Goal: Transaction & Acquisition: Purchase product/service

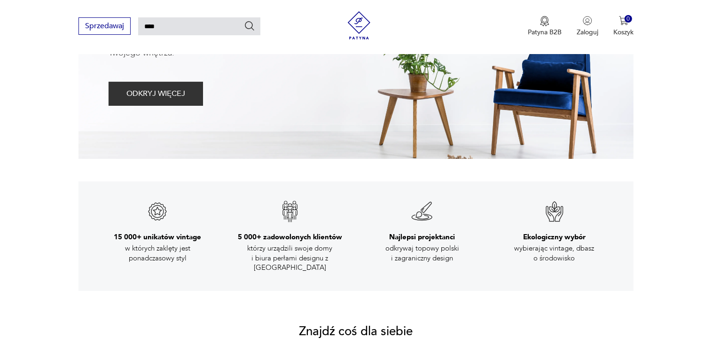
click at [249, 24] on icon "Szukaj" at bounding box center [249, 25] width 11 height 11
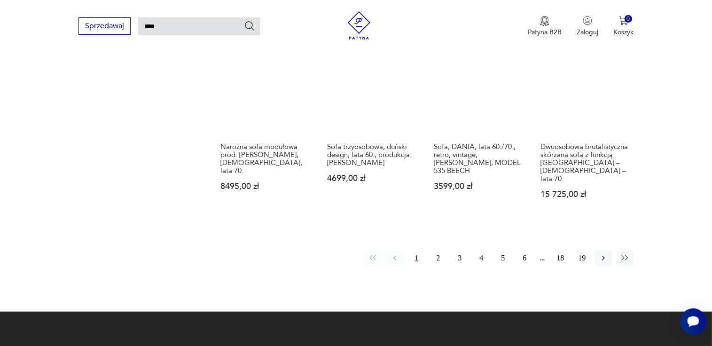
scroll to position [752, 0]
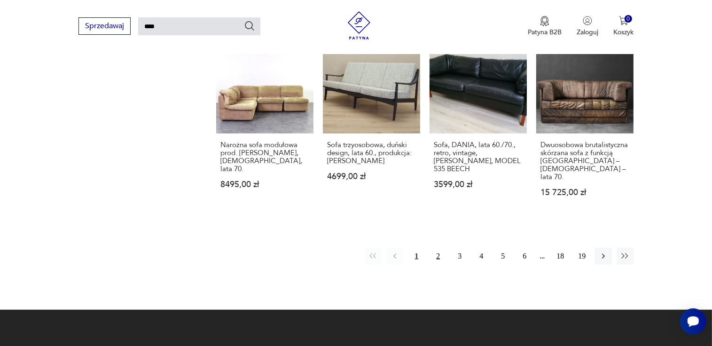
click at [437, 248] on button "2" at bounding box center [437, 256] width 17 height 17
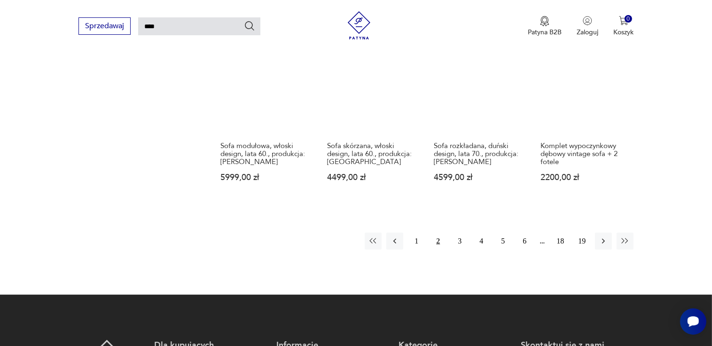
scroll to position [729, 0]
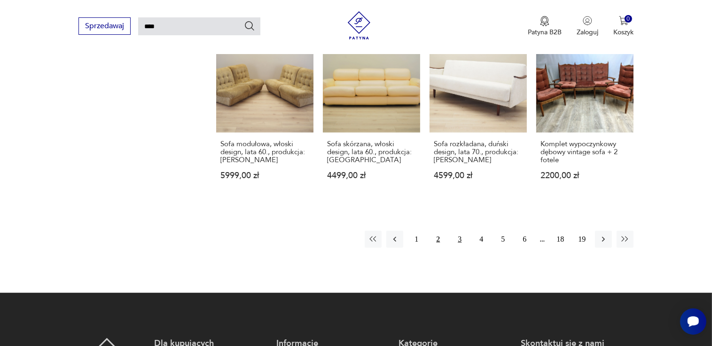
click at [460, 240] on button "3" at bounding box center [459, 239] width 17 height 17
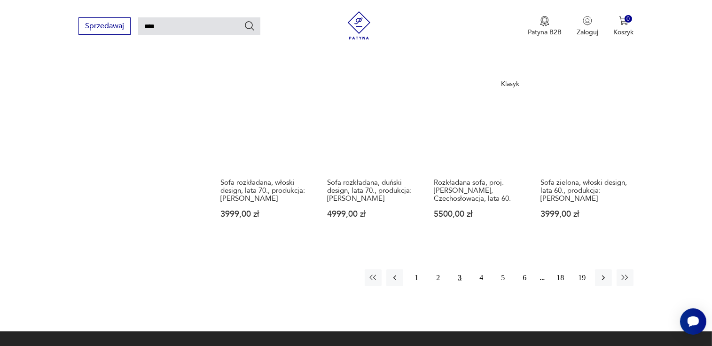
scroll to position [710, 0]
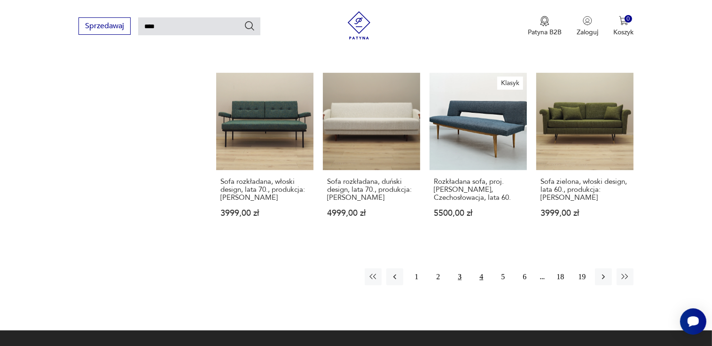
click at [481, 268] on button "4" at bounding box center [481, 276] width 17 height 17
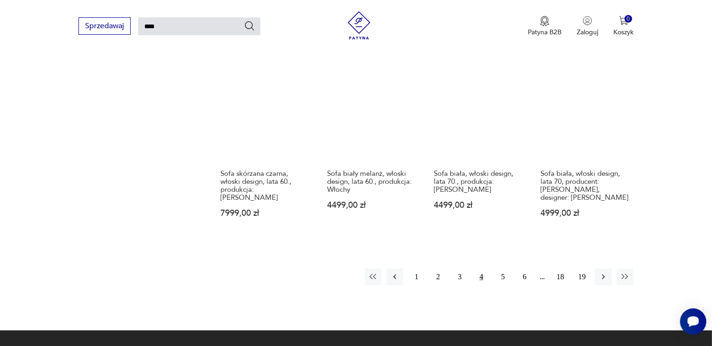
scroll to position [733, 0]
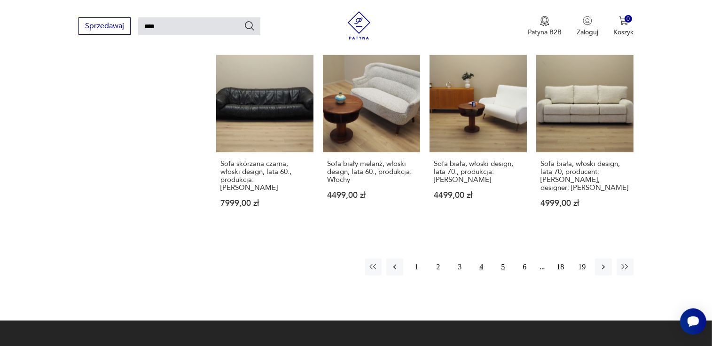
click at [504, 258] on button "5" at bounding box center [502, 266] width 17 height 17
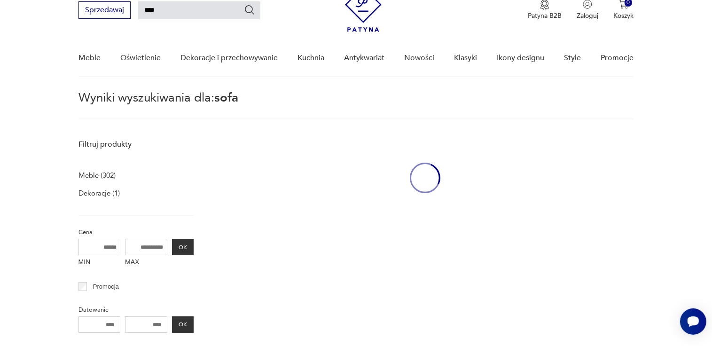
scroll to position [33, 0]
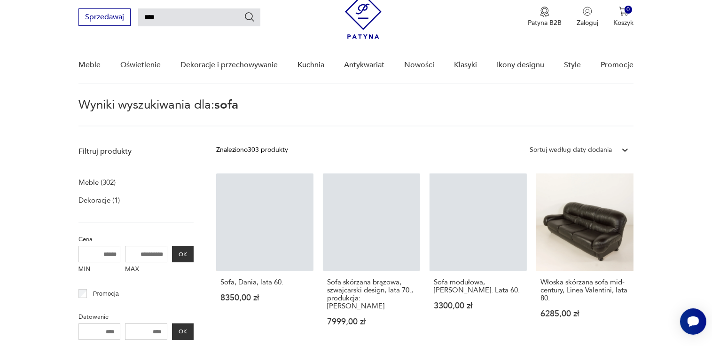
click at [19, 62] on nav "Sprzedawaj **** Patyna B2B Zaloguj 0 Koszyk Twój koszyk ( 0 ) Brak produktów w …" at bounding box center [356, 34] width 712 height 99
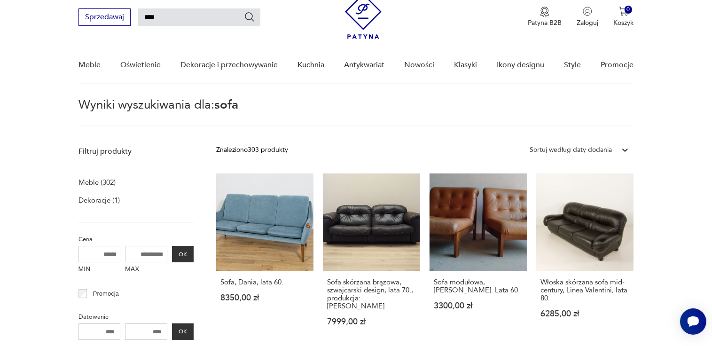
drag, startPoint x: 19, startPoint y: 62, endPoint x: 12, endPoint y: 95, distance: 33.1
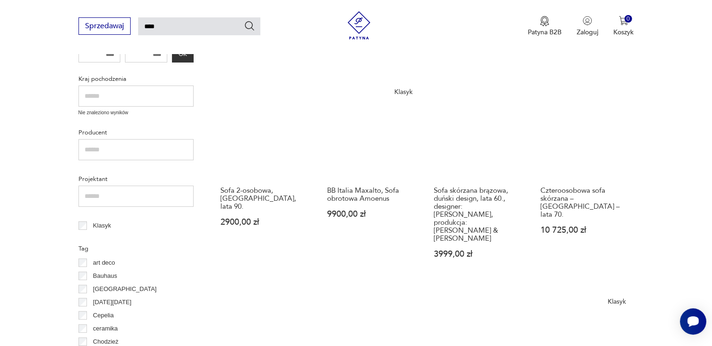
scroll to position [240, 0]
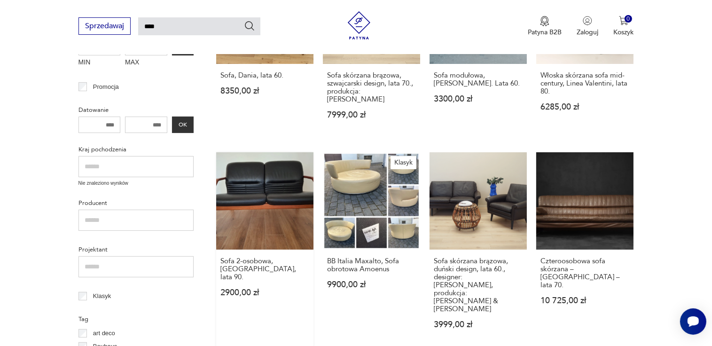
click at [278, 184] on link "Sofa 2-osobowa, [GEOGRAPHIC_DATA], lata 90. 2900,00 zł" at bounding box center [264, 249] width 97 height 195
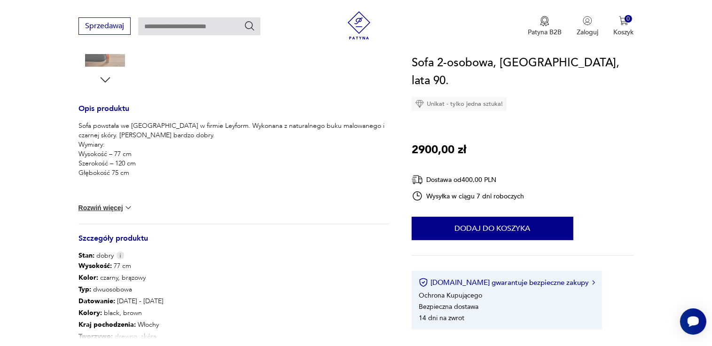
scroll to position [357, 0]
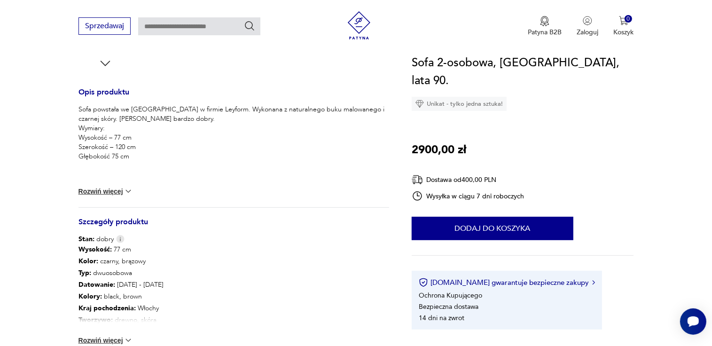
click at [96, 188] on button "Rozwiń więcej" at bounding box center [105, 191] width 55 height 9
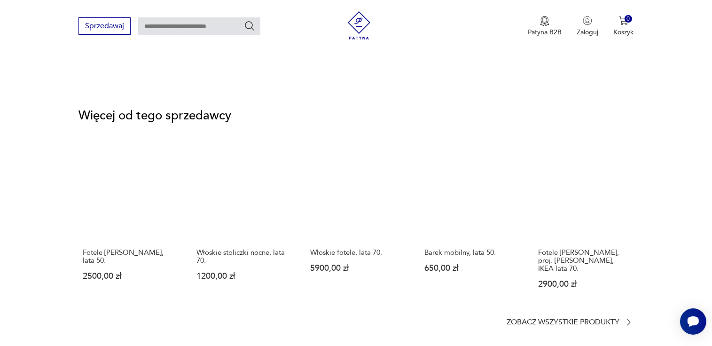
scroll to position [1316, 0]
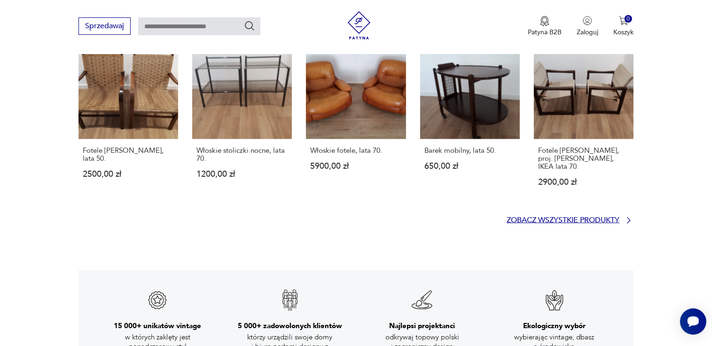
click at [555, 217] on p "Zobacz wszystkie produkty" at bounding box center [562, 220] width 113 height 6
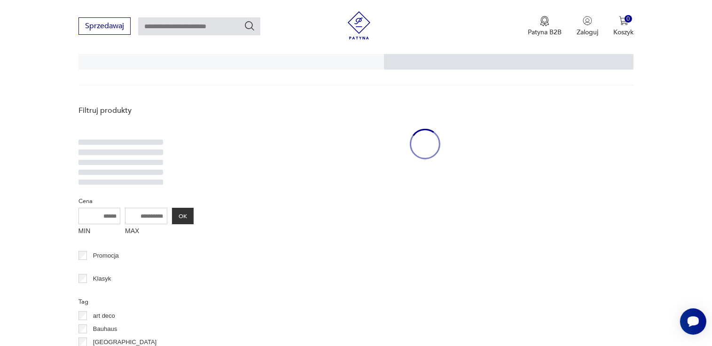
scroll to position [194, 0]
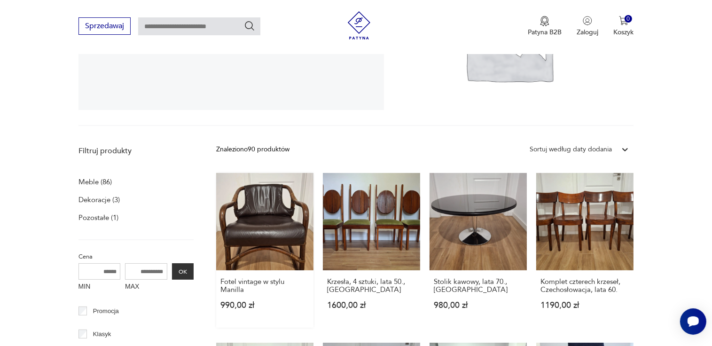
click at [252, 226] on link "Fotel vintage w stylu Manilla 990,00 zł" at bounding box center [264, 250] width 97 height 155
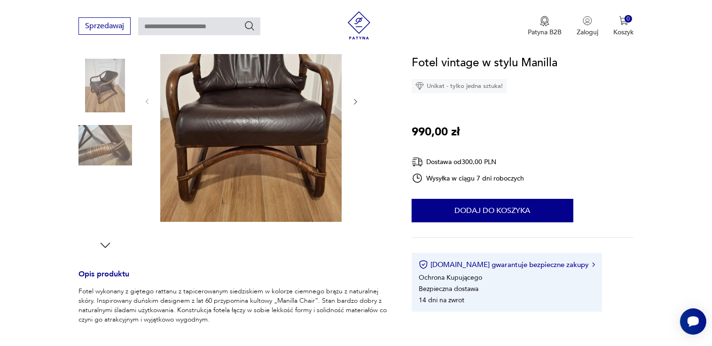
scroll to position [94, 0]
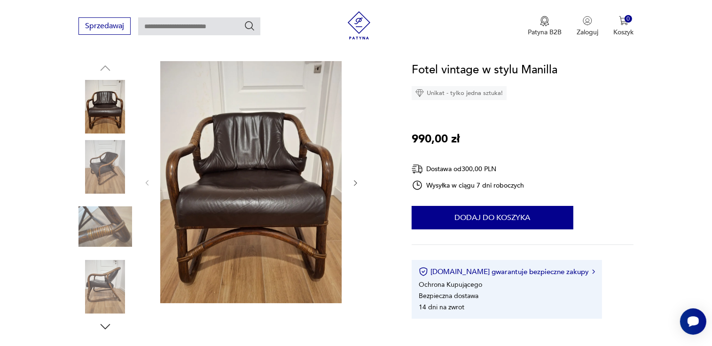
click at [356, 184] on icon "button" at bounding box center [355, 183] width 8 height 8
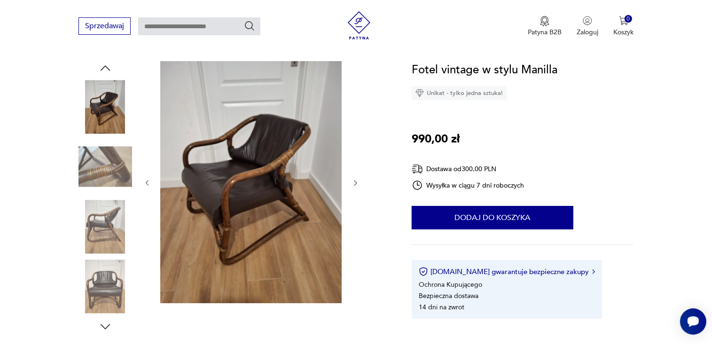
click at [356, 184] on icon "button" at bounding box center [355, 183] width 8 height 8
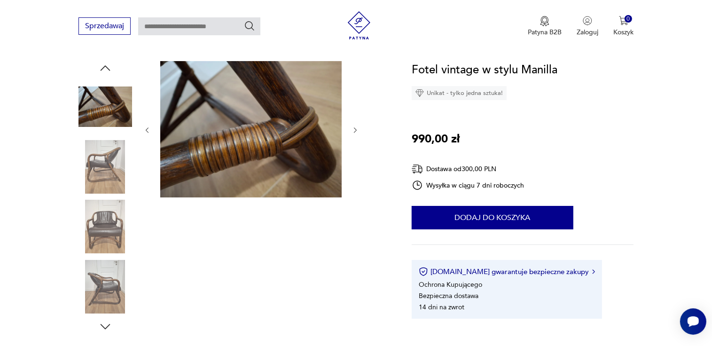
click at [356, 184] on div at bounding box center [251, 130] width 216 height 138
click at [355, 128] on icon "button" at bounding box center [355, 130] width 3 height 6
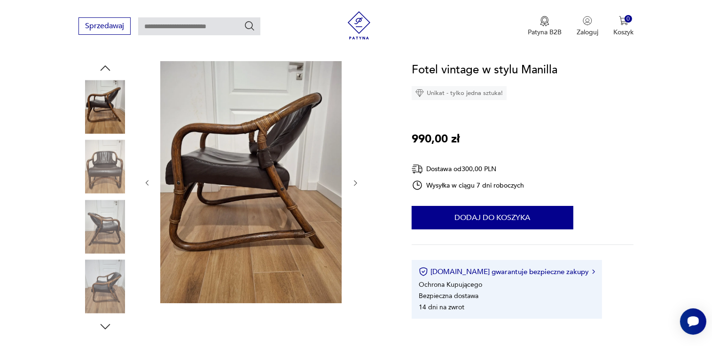
click at [355, 128] on div at bounding box center [251, 183] width 216 height 244
click at [356, 180] on icon "button" at bounding box center [355, 183] width 8 height 8
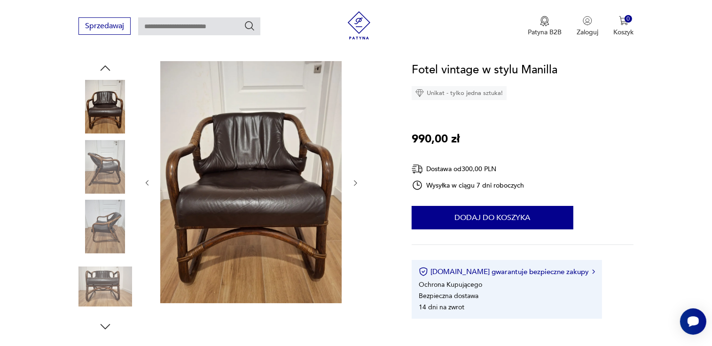
click at [356, 180] on icon "button" at bounding box center [355, 183] width 8 height 8
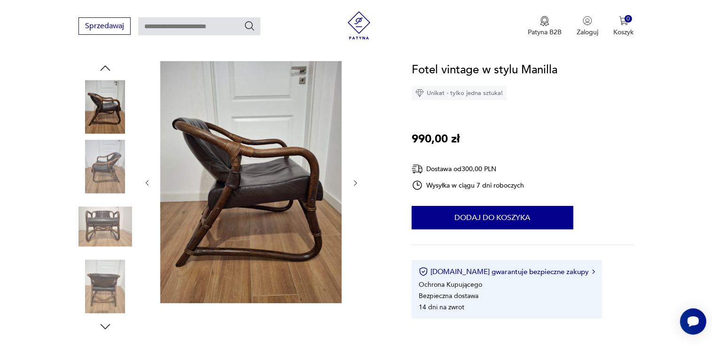
click at [356, 180] on icon "button" at bounding box center [355, 183] width 8 height 8
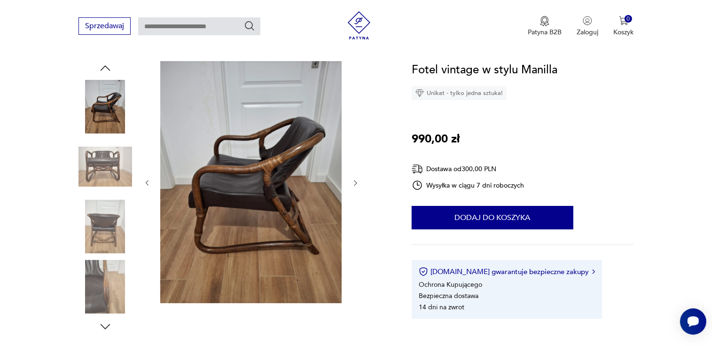
click at [356, 180] on icon "button" at bounding box center [355, 183] width 8 height 8
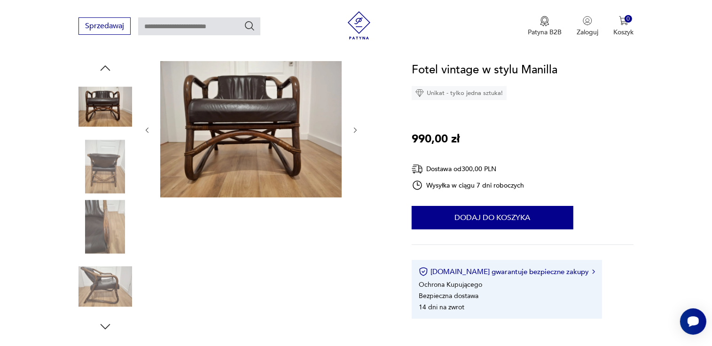
click at [353, 128] on icon "button" at bounding box center [355, 130] width 8 height 8
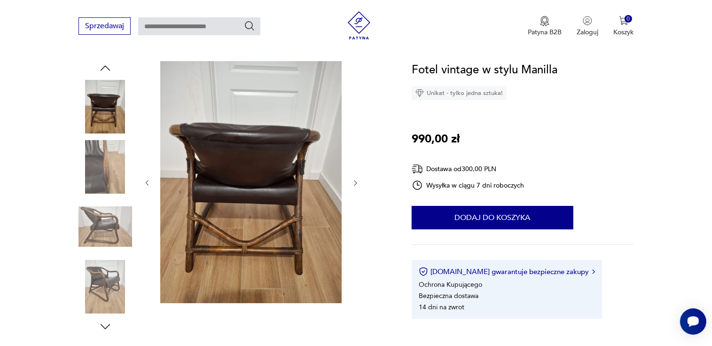
click at [353, 128] on div at bounding box center [251, 183] width 216 height 244
click at [356, 181] on icon "button" at bounding box center [355, 183] width 8 height 8
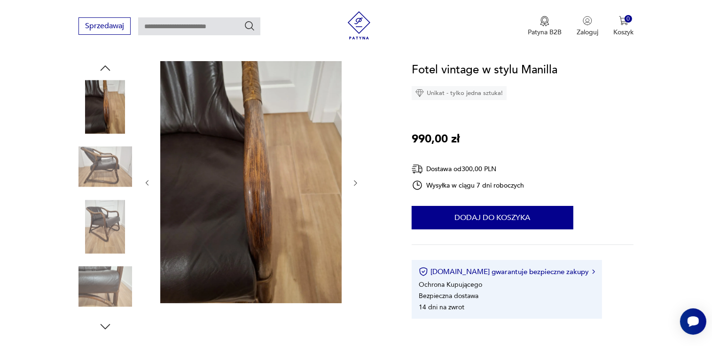
click at [356, 181] on icon "button" at bounding box center [355, 183] width 8 height 8
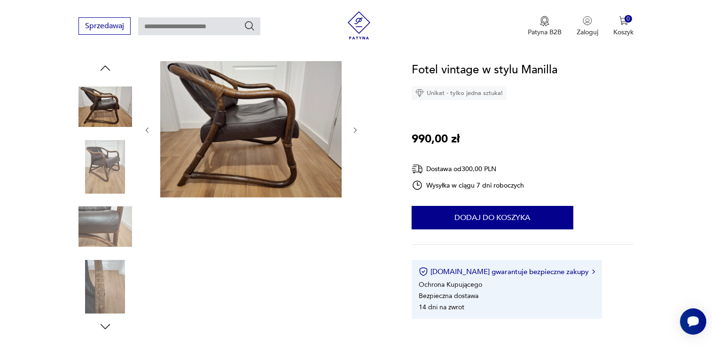
click at [356, 181] on div at bounding box center [251, 130] width 216 height 138
click at [352, 130] on icon "button" at bounding box center [355, 130] width 8 height 8
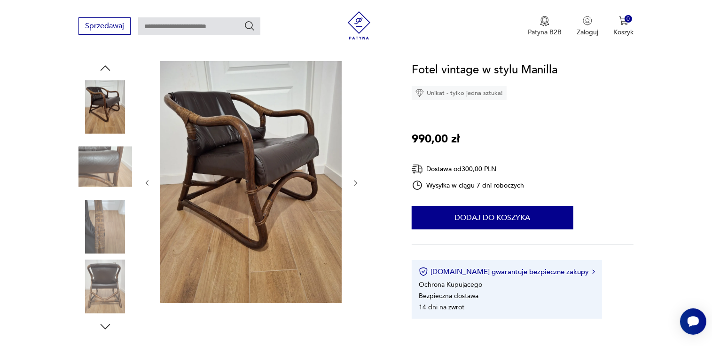
click at [355, 181] on icon "button" at bounding box center [355, 183] width 3 height 6
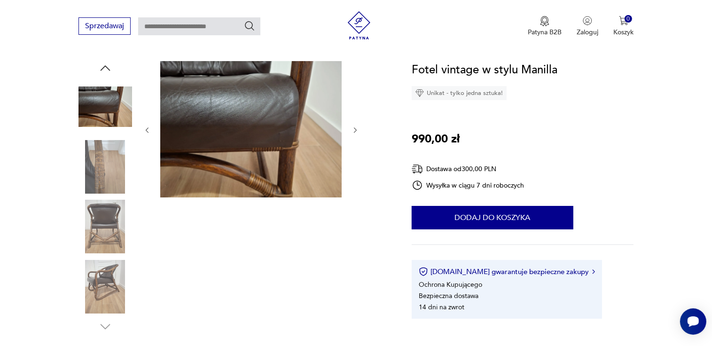
click at [353, 126] on icon "button" at bounding box center [355, 130] width 8 height 8
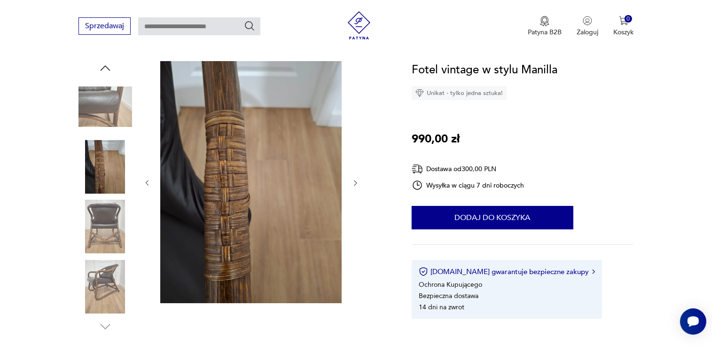
click at [355, 182] on icon "button" at bounding box center [355, 183] width 3 height 6
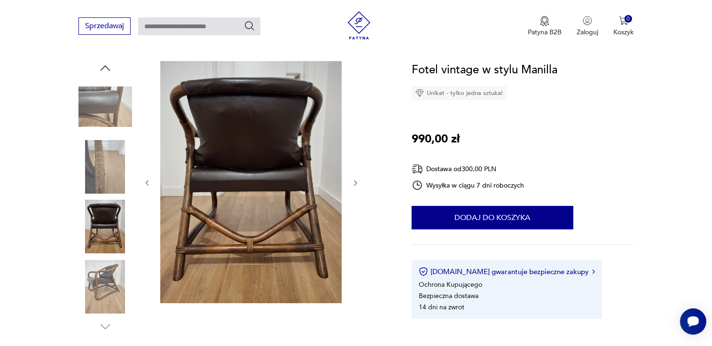
click at [355, 182] on icon "button" at bounding box center [355, 183] width 3 height 6
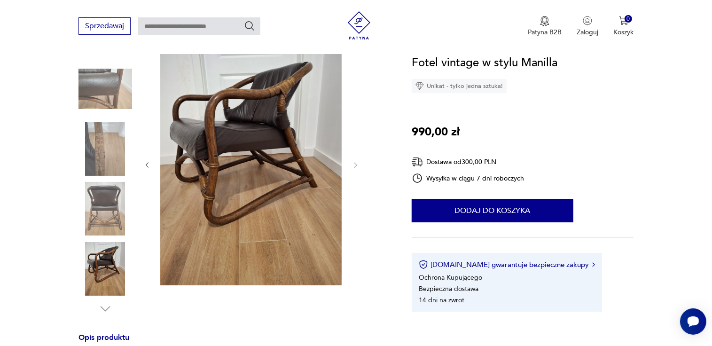
scroll to position [113, 0]
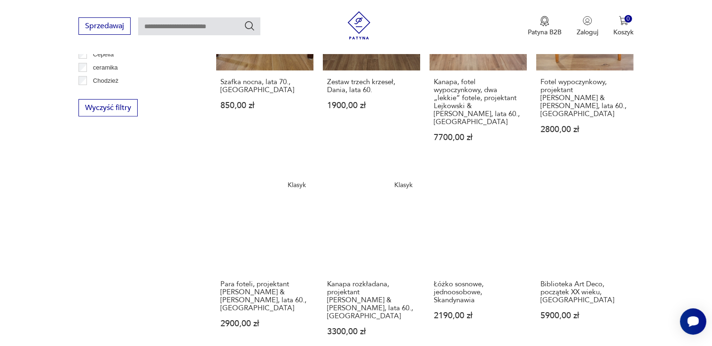
scroll to position [564, 0]
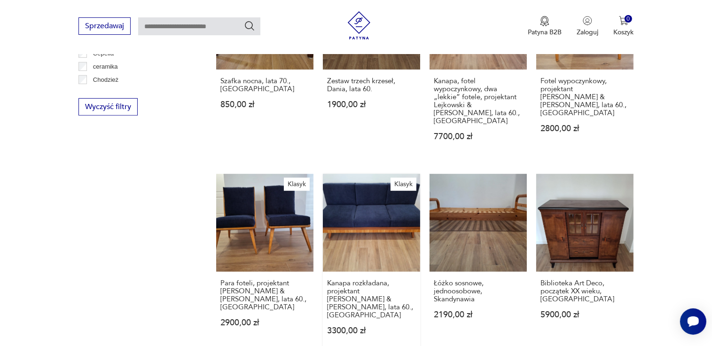
click at [360, 199] on link "Klasyk Kanapa rozkładana, projektant Lejkowski & [PERSON_NAME], lata 60., Polsk…" at bounding box center [371, 263] width 97 height 179
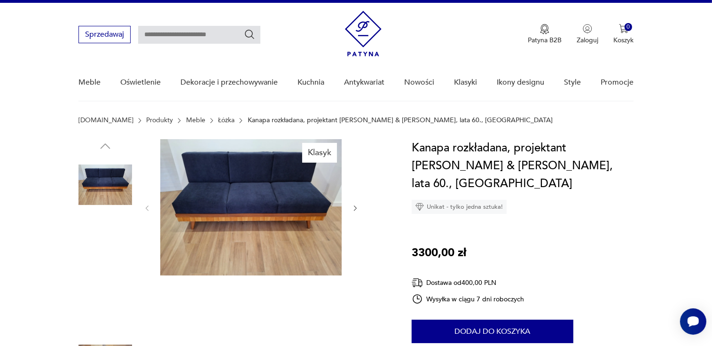
scroll to position [19, 0]
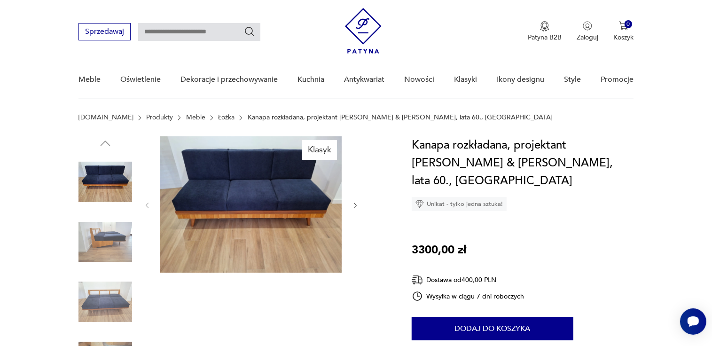
click at [353, 206] on icon "button" at bounding box center [355, 206] width 8 height 8
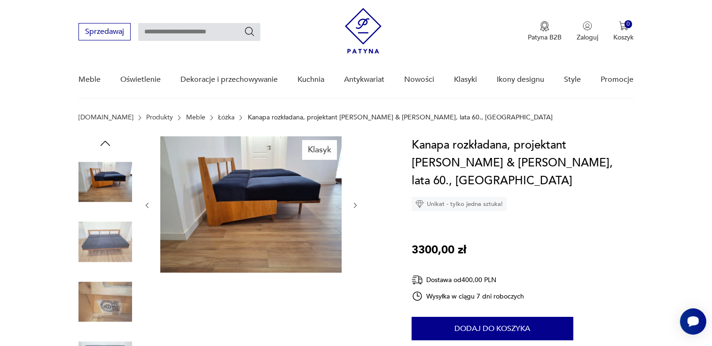
click at [353, 206] on icon "button" at bounding box center [355, 206] width 8 height 8
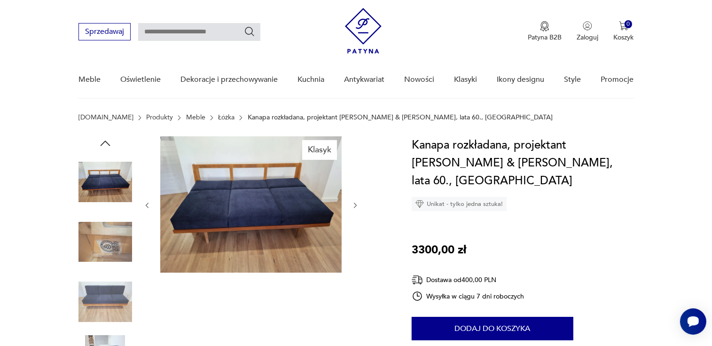
click at [353, 206] on icon "button" at bounding box center [355, 206] width 8 height 8
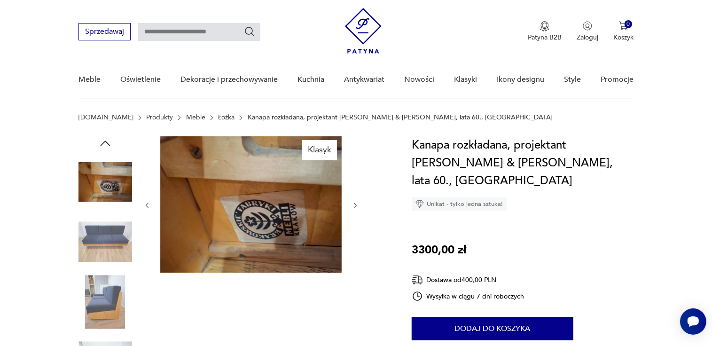
click at [353, 206] on icon "button" at bounding box center [355, 206] width 8 height 8
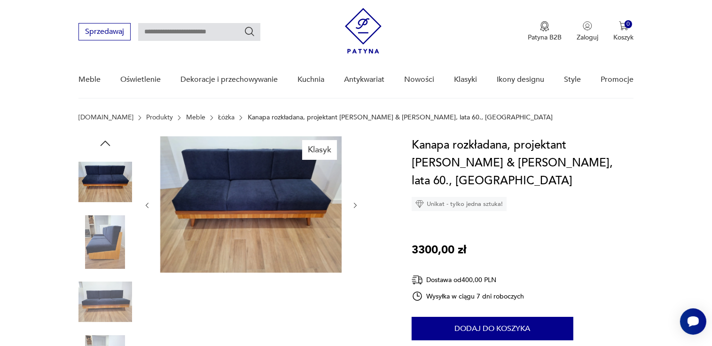
click at [353, 206] on icon "button" at bounding box center [355, 206] width 8 height 8
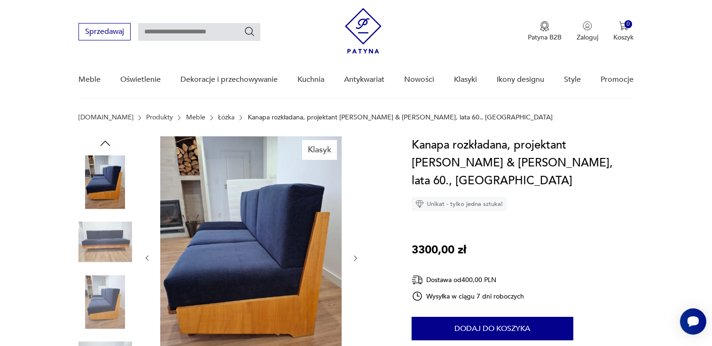
click at [356, 257] on icon "button" at bounding box center [355, 259] width 3 height 6
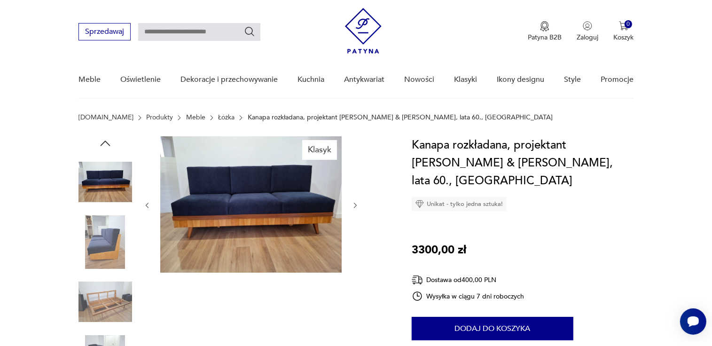
click at [356, 257] on div at bounding box center [251, 205] width 216 height 138
click at [354, 203] on icon "button" at bounding box center [355, 206] width 8 height 8
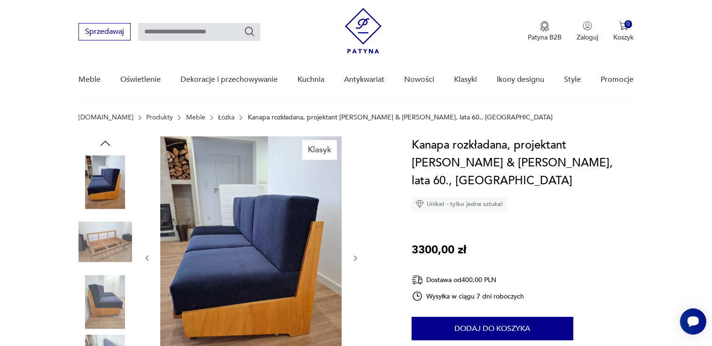
click at [354, 203] on div at bounding box center [251, 258] width 216 height 244
click at [353, 258] on icon "button" at bounding box center [355, 258] width 8 height 8
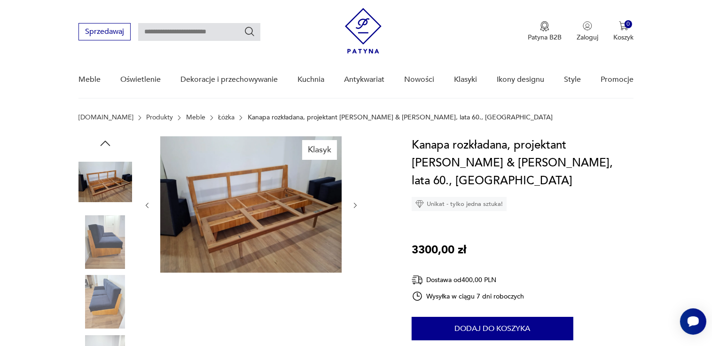
click at [355, 204] on icon "button" at bounding box center [355, 206] width 3 height 6
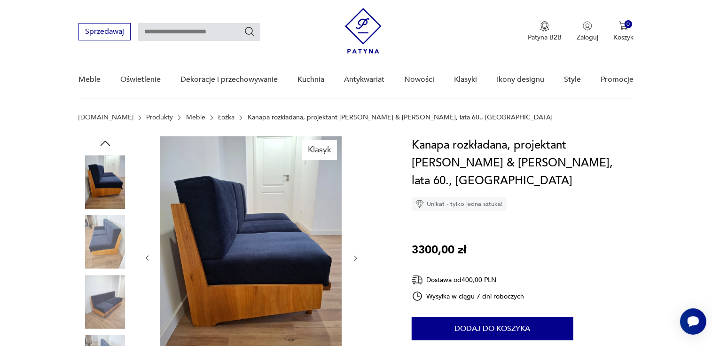
click at [355, 259] on icon "button" at bounding box center [355, 258] width 8 height 8
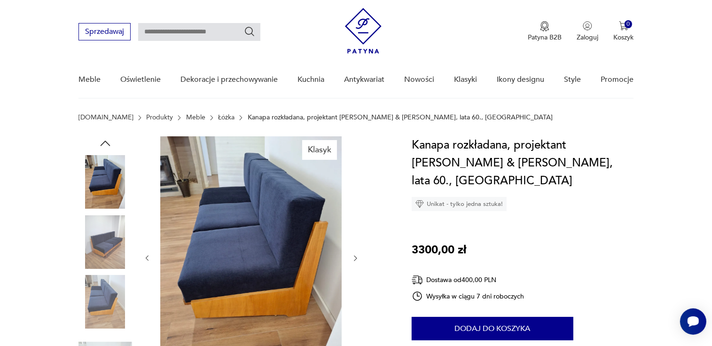
click at [355, 259] on icon "button" at bounding box center [355, 258] width 8 height 8
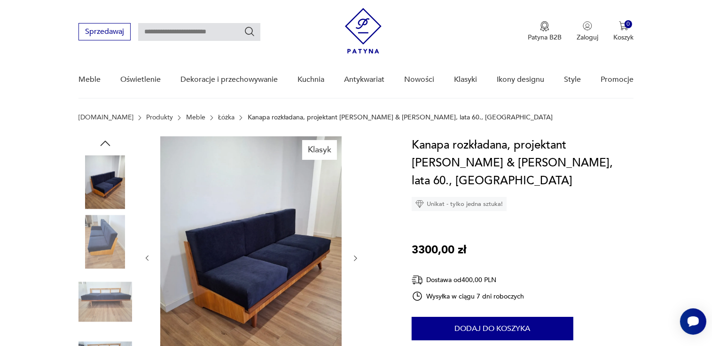
click at [355, 259] on icon "button" at bounding box center [355, 258] width 8 height 8
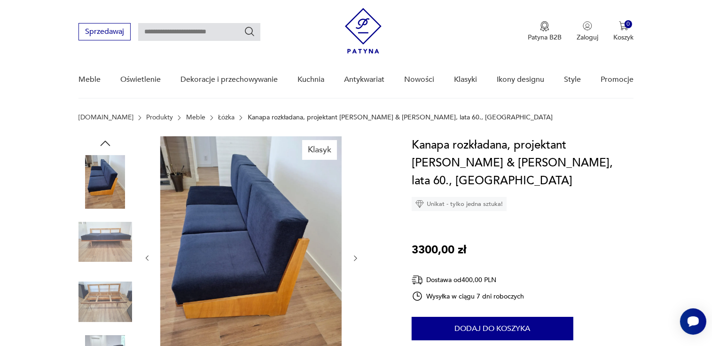
click at [355, 259] on icon "button" at bounding box center [355, 258] width 8 height 8
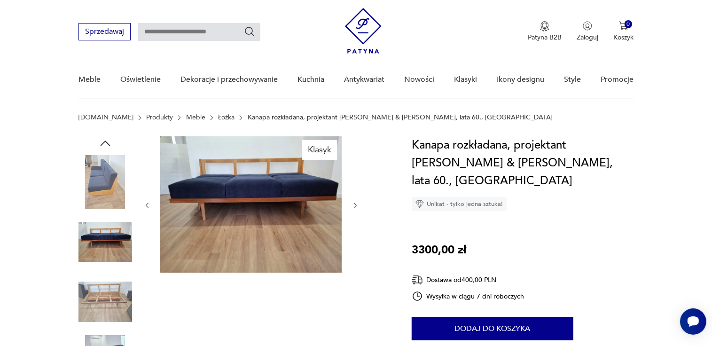
click at [354, 204] on icon "button" at bounding box center [355, 206] width 8 height 8
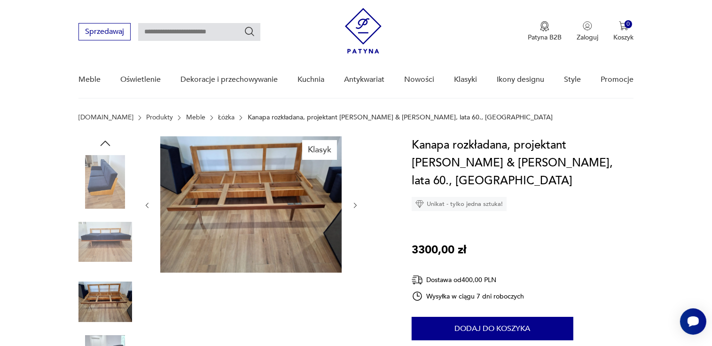
click at [354, 204] on icon "button" at bounding box center [355, 206] width 8 height 8
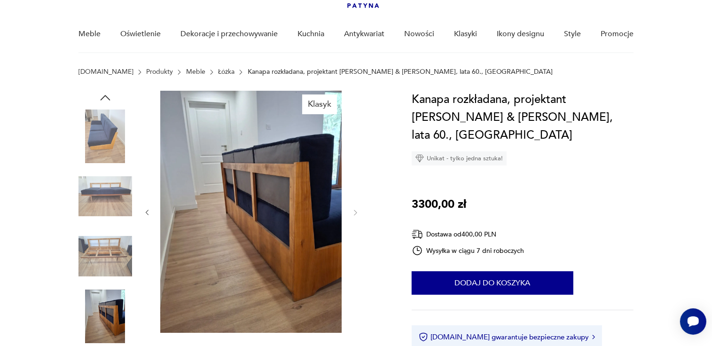
scroll to position [38, 0]
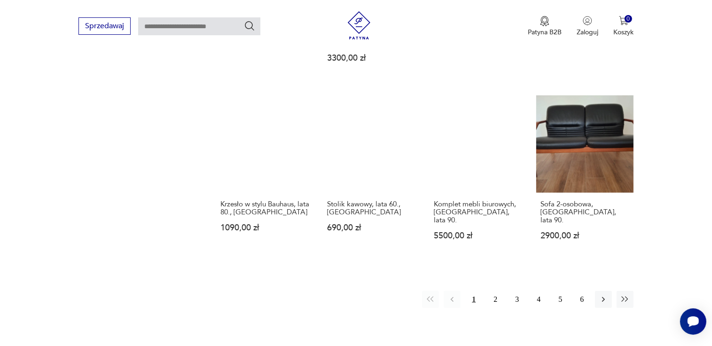
scroll to position [860, 0]
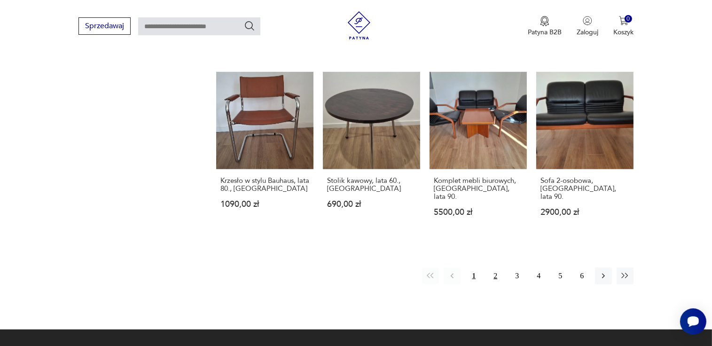
click at [495, 267] on button "2" at bounding box center [495, 275] width 17 height 17
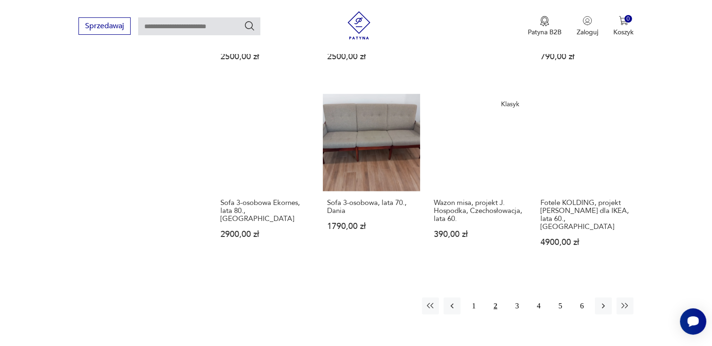
scroll to position [851, 0]
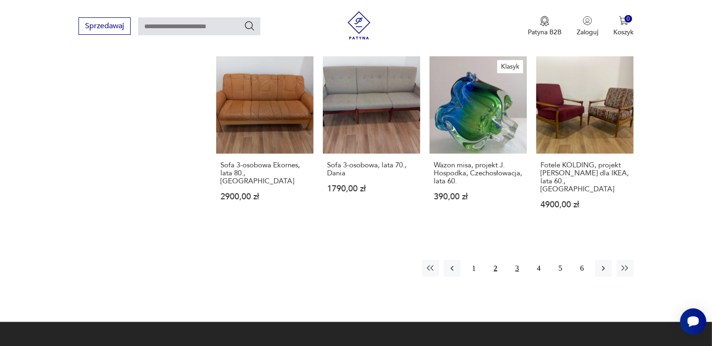
click at [518, 260] on button "3" at bounding box center [516, 268] width 17 height 17
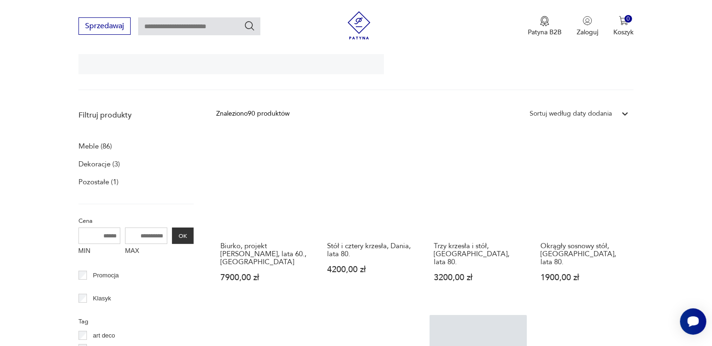
scroll to position [231, 0]
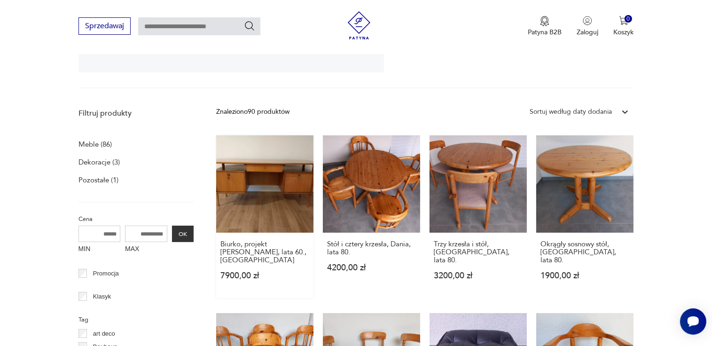
click at [295, 180] on link "Biurko, projekt [PERSON_NAME], lata 60., Polska 7900,00 zł" at bounding box center [264, 216] width 97 height 163
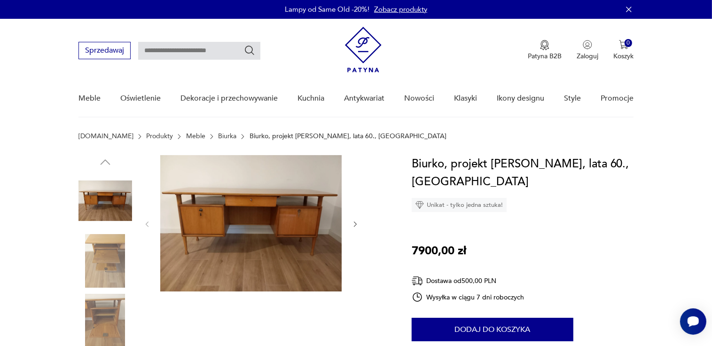
click at [355, 225] on icon "button" at bounding box center [355, 224] width 3 height 6
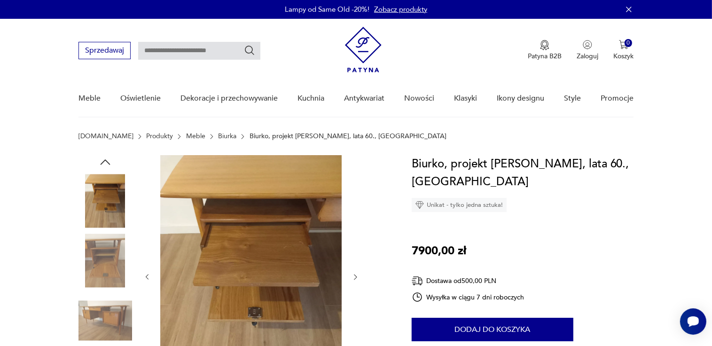
click at [356, 276] on icon "button" at bounding box center [355, 277] width 3 height 6
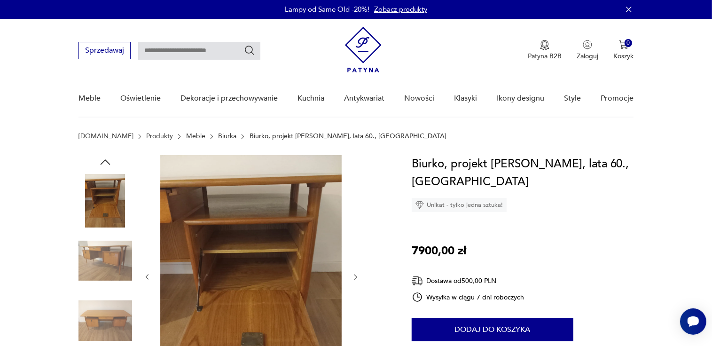
click at [356, 276] on icon "button" at bounding box center [355, 277] width 3 height 6
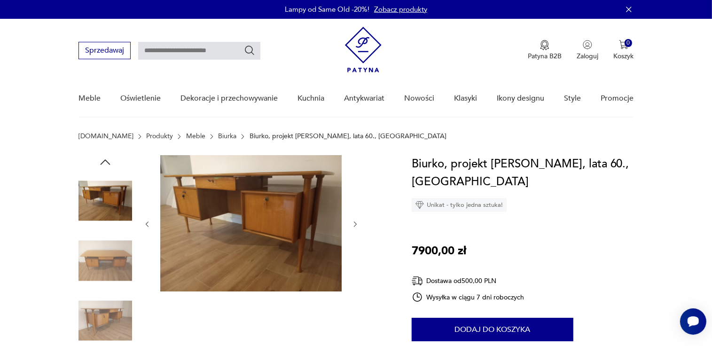
click at [356, 276] on div at bounding box center [251, 224] width 216 height 138
click at [359, 222] on icon "button" at bounding box center [355, 224] width 8 height 8
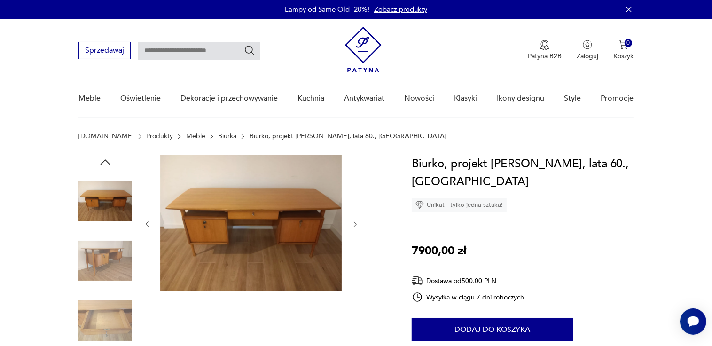
click at [359, 222] on icon "button" at bounding box center [355, 224] width 8 height 8
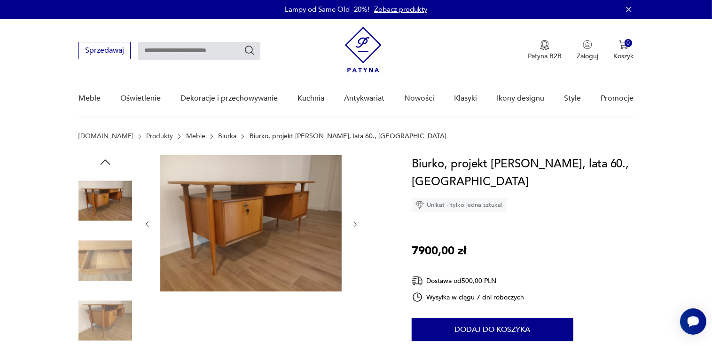
click at [359, 222] on icon "button" at bounding box center [355, 224] width 8 height 8
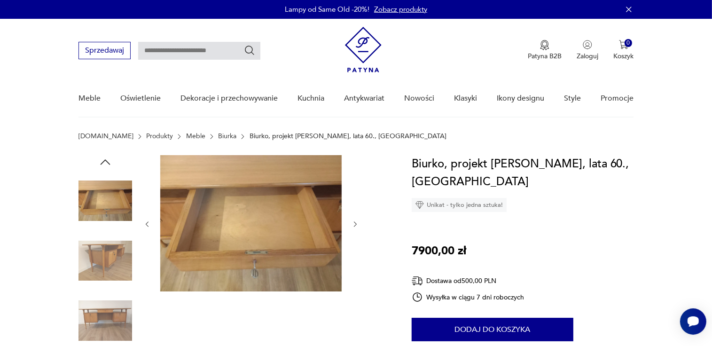
click at [359, 222] on icon "button" at bounding box center [355, 224] width 8 height 8
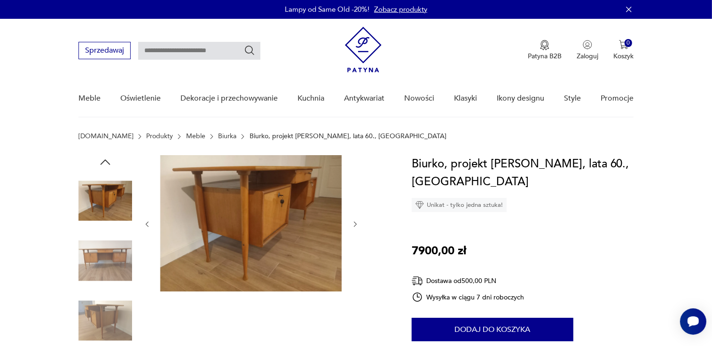
click at [359, 222] on icon "button" at bounding box center [355, 224] width 8 height 8
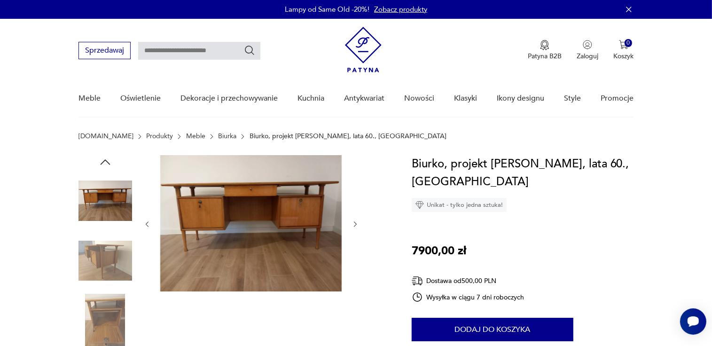
click at [357, 222] on icon "button" at bounding box center [355, 224] width 8 height 8
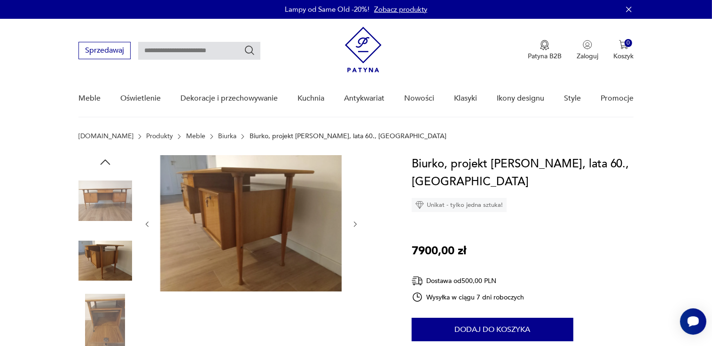
click at [197, 203] on img at bounding box center [250, 223] width 181 height 136
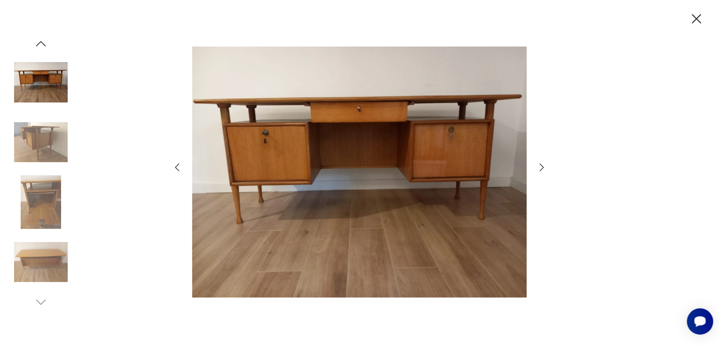
click at [543, 165] on icon "button" at bounding box center [541, 167] width 11 height 11
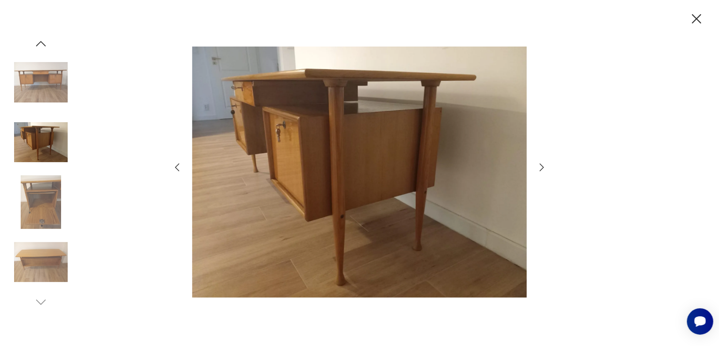
click at [543, 165] on icon "button" at bounding box center [541, 167] width 11 height 11
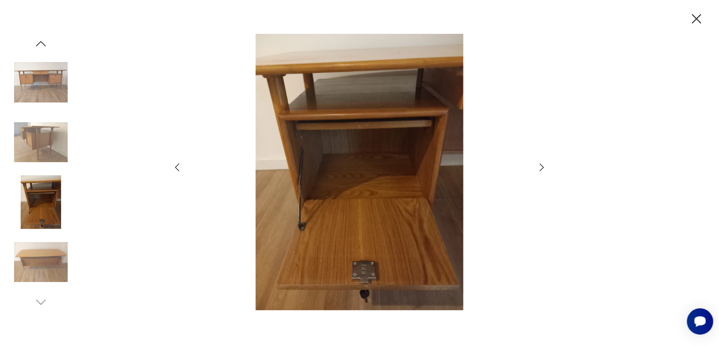
click at [543, 165] on icon "button" at bounding box center [541, 167] width 11 height 11
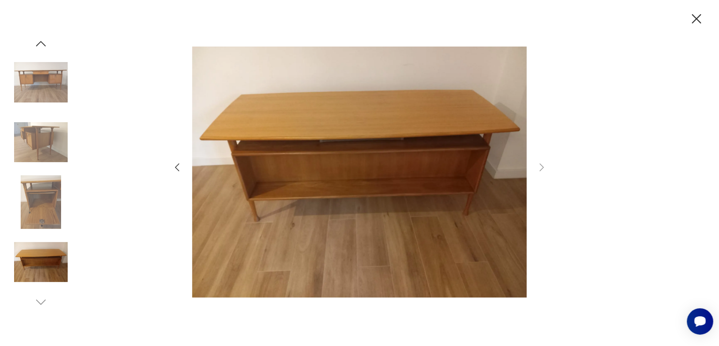
click at [178, 166] on icon "button" at bounding box center [176, 167] width 11 height 11
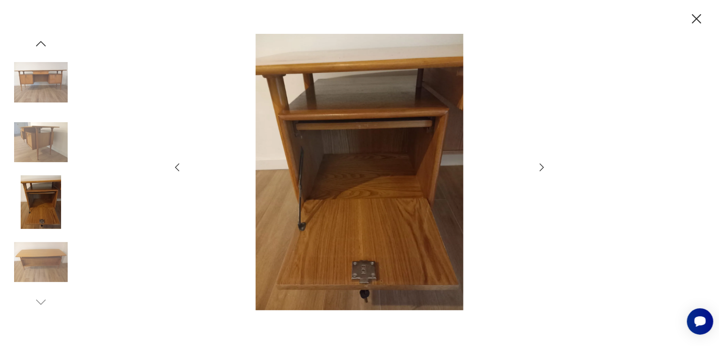
click at [178, 166] on icon "button" at bounding box center [176, 167] width 11 height 11
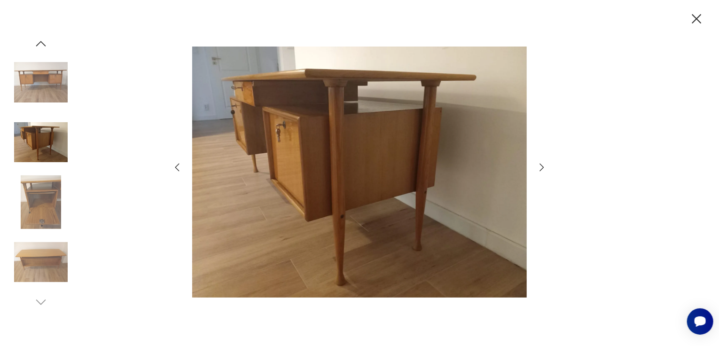
click at [178, 166] on icon "button" at bounding box center [176, 167] width 11 height 11
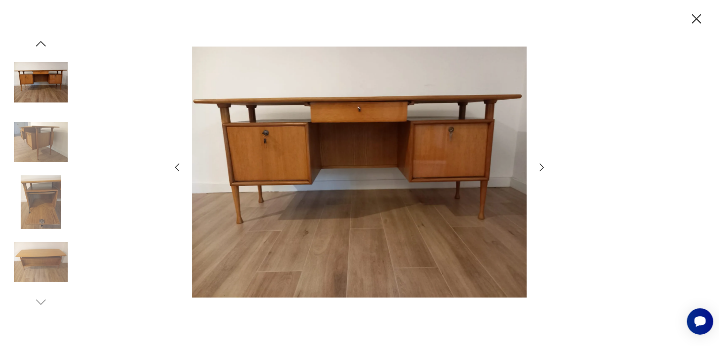
click at [178, 166] on icon "button" at bounding box center [176, 167] width 11 height 11
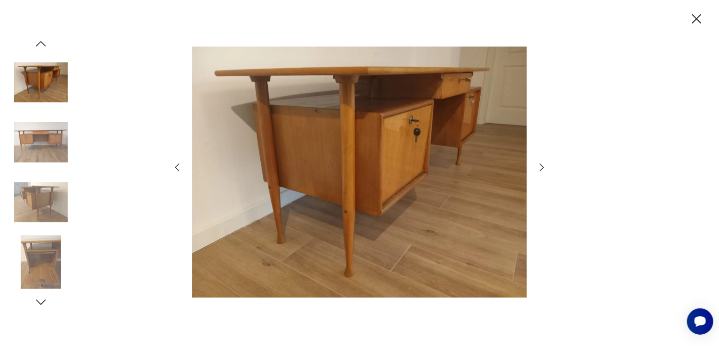
click at [178, 166] on icon "button" at bounding box center [176, 167] width 11 height 11
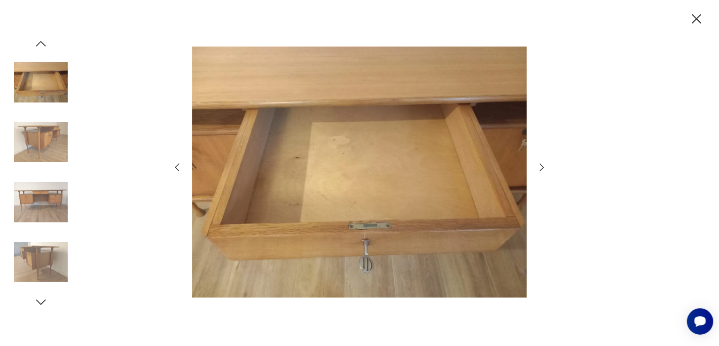
click at [178, 166] on icon "button" at bounding box center [176, 167] width 11 height 11
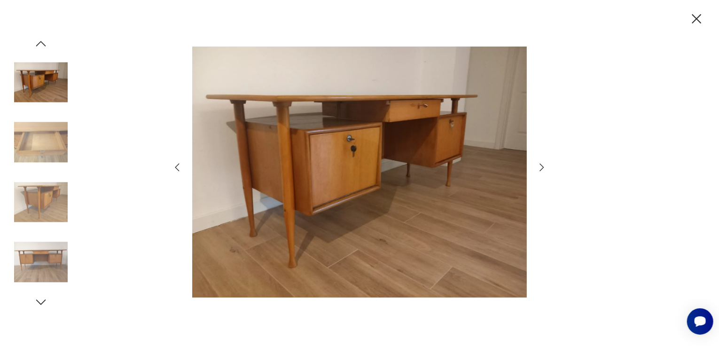
click at [178, 166] on icon "button" at bounding box center [176, 167] width 11 height 11
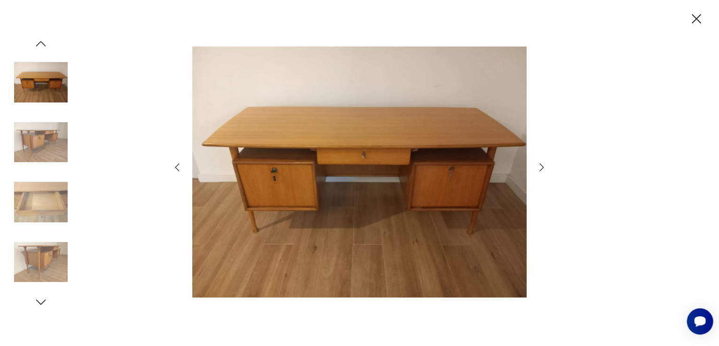
click at [178, 166] on icon "button" at bounding box center [176, 167] width 11 height 11
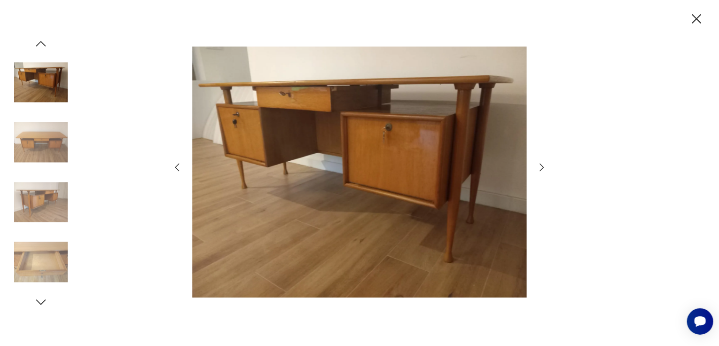
click at [178, 166] on icon "button" at bounding box center [176, 167] width 11 height 11
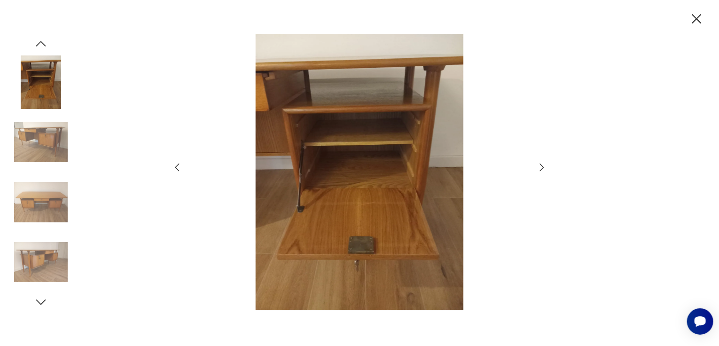
click at [542, 166] on icon "button" at bounding box center [542, 168] width 4 height 8
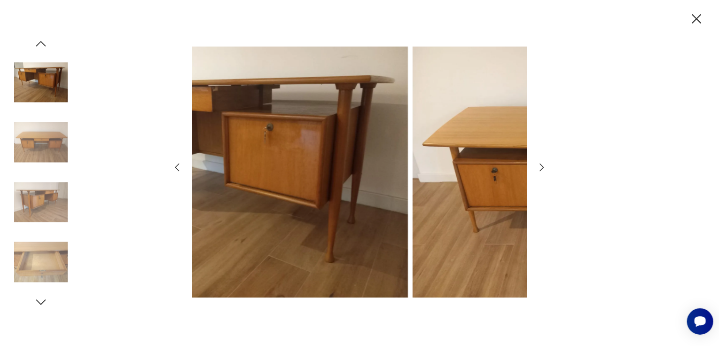
click at [177, 165] on div at bounding box center [359, 173] width 376 height 279
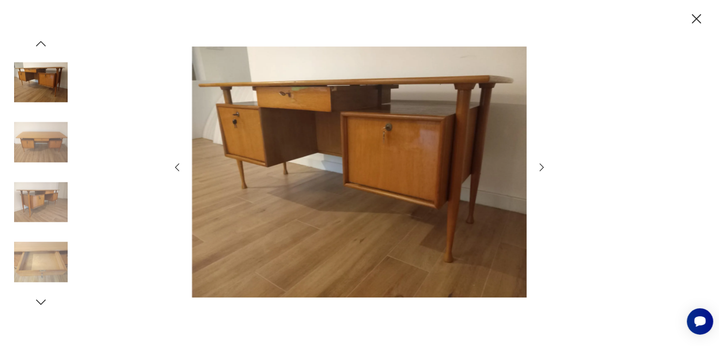
click at [177, 165] on icon "button" at bounding box center [177, 168] width 4 height 8
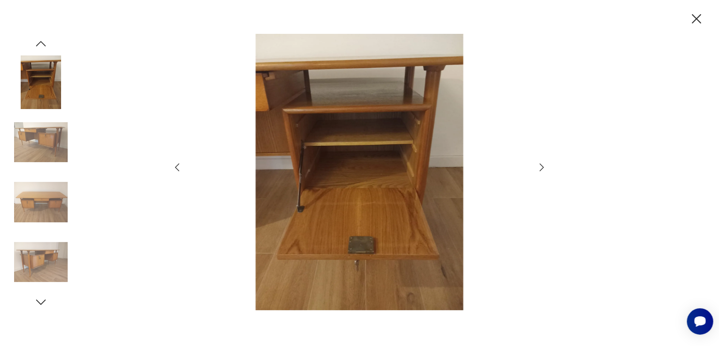
click at [177, 165] on icon "button" at bounding box center [177, 168] width 4 height 8
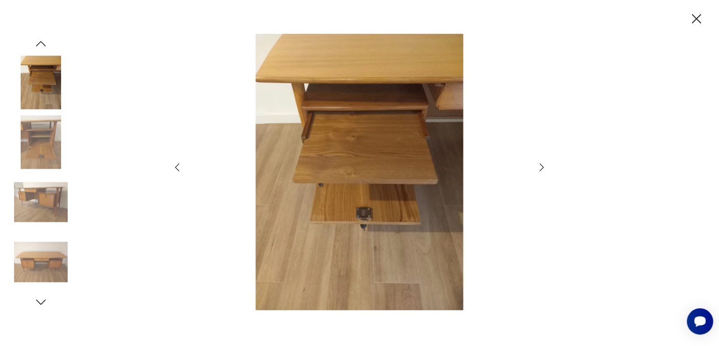
click at [177, 165] on icon "button" at bounding box center [177, 168] width 4 height 8
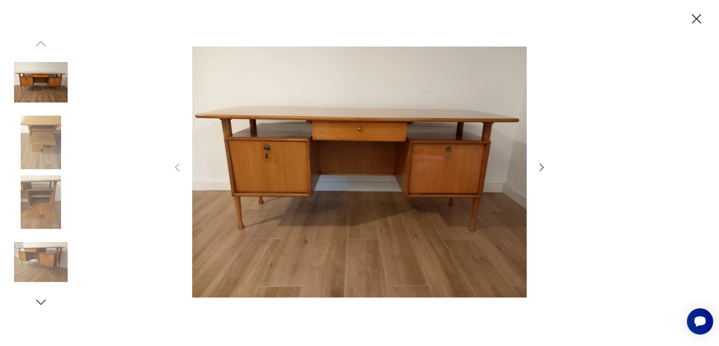
click at [697, 16] on icon "button" at bounding box center [696, 19] width 16 height 16
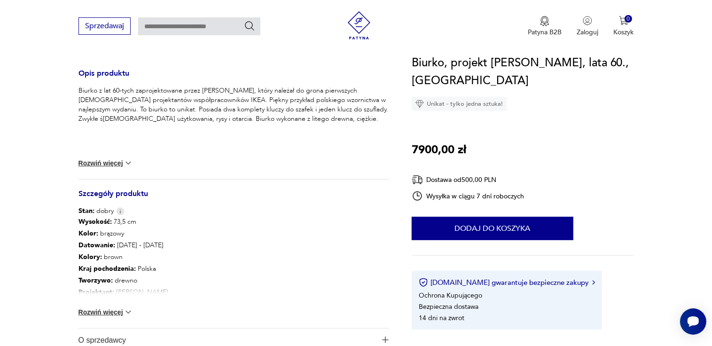
scroll to position [395, 0]
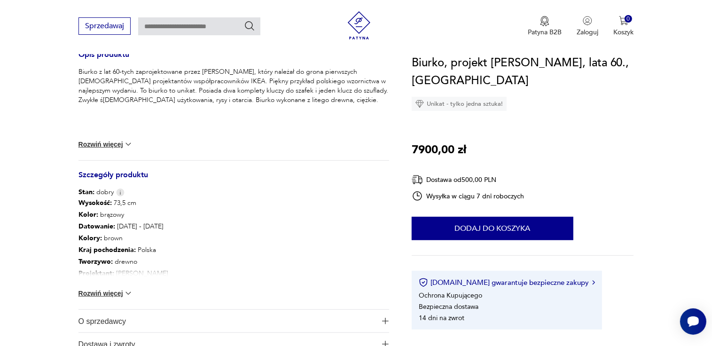
click at [98, 293] on button "Rozwiń więcej" at bounding box center [105, 292] width 55 height 9
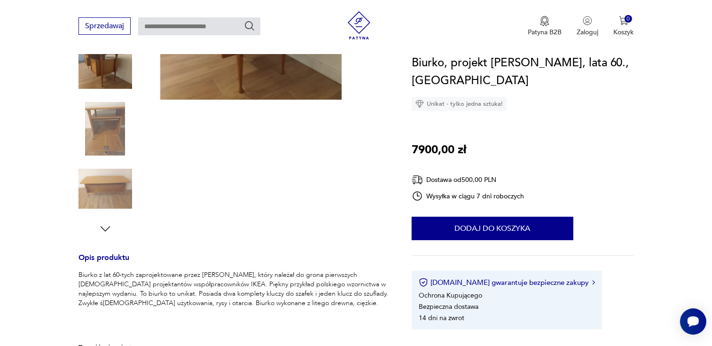
scroll to position [169, 0]
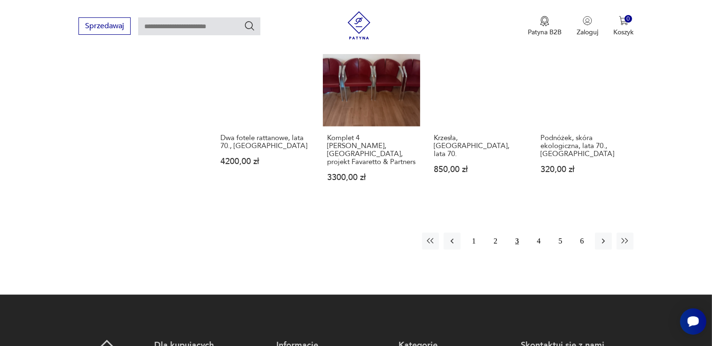
scroll to position [870, 0]
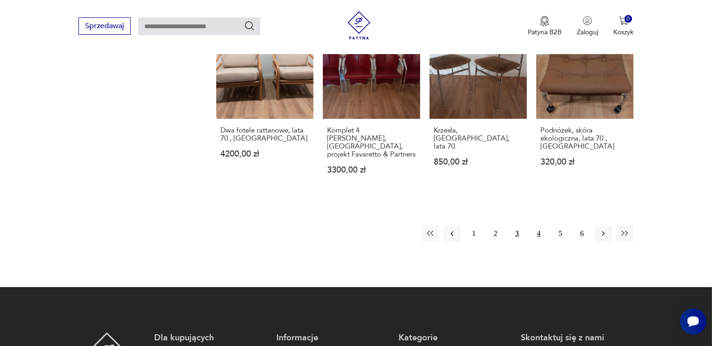
click at [538, 225] on button "4" at bounding box center [538, 233] width 17 height 17
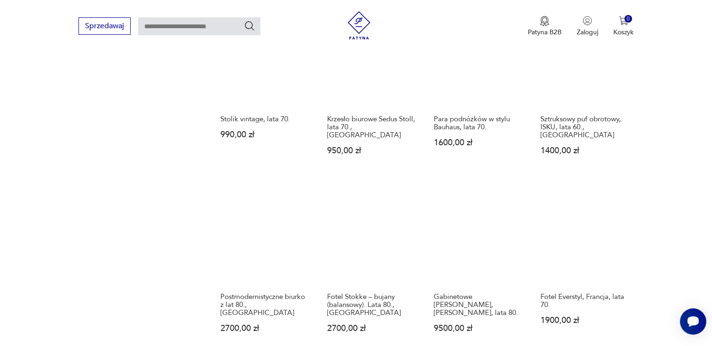
scroll to position [739, 0]
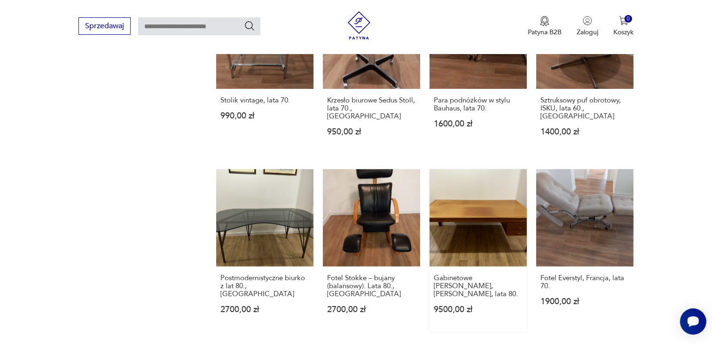
click at [487, 185] on link "Gabinetowe [PERSON_NAME], [PERSON_NAME], lata 80. 9500,00 zł" at bounding box center [477, 250] width 97 height 163
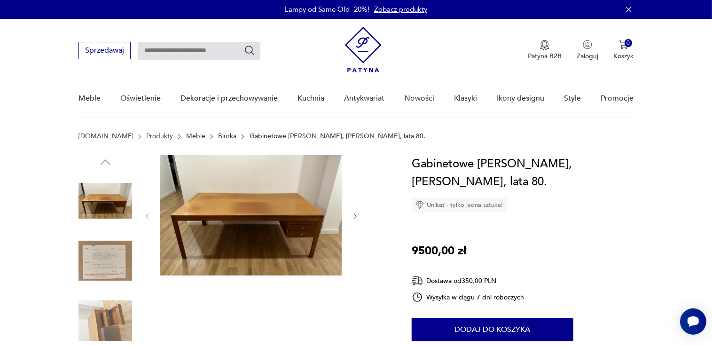
click at [275, 223] on img at bounding box center [250, 215] width 181 height 120
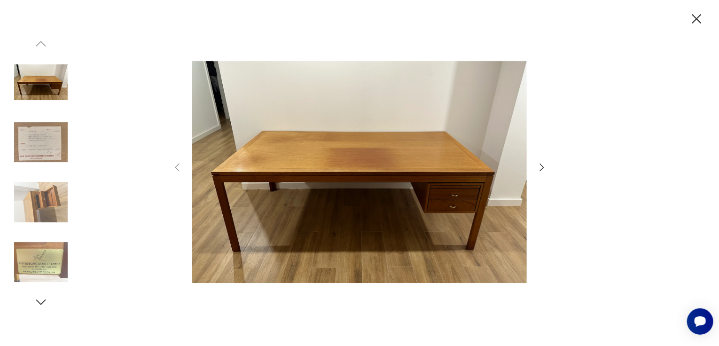
click at [543, 166] on icon "button" at bounding box center [541, 167] width 11 height 11
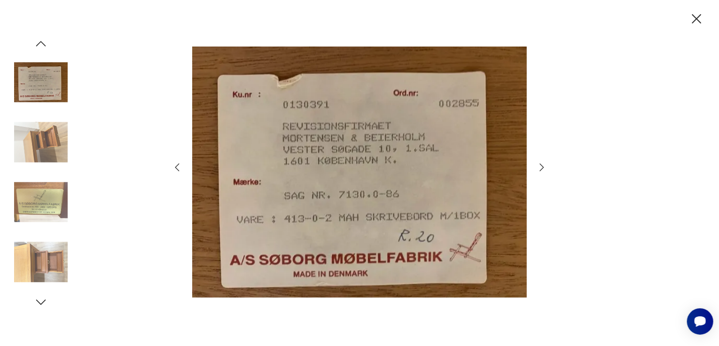
click at [543, 166] on icon "button" at bounding box center [541, 167] width 11 height 11
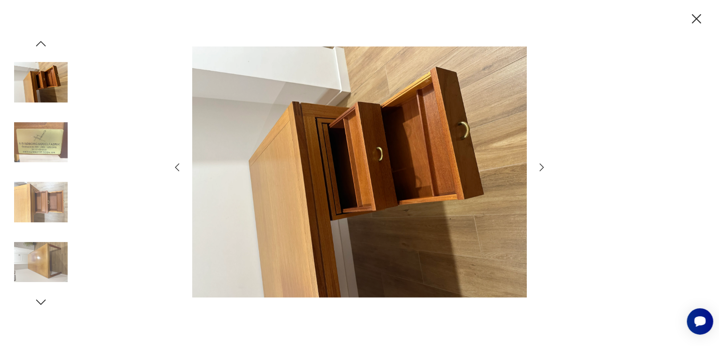
click at [543, 166] on icon "button" at bounding box center [541, 167] width 11 height 11
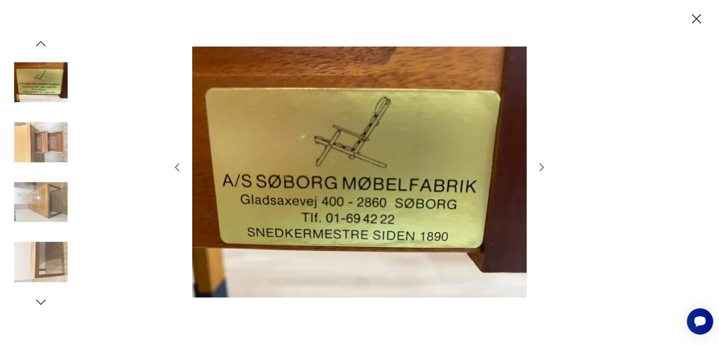
click at [543, 166] on icon "button" at bounding box center [541, 167] width 11 height 11
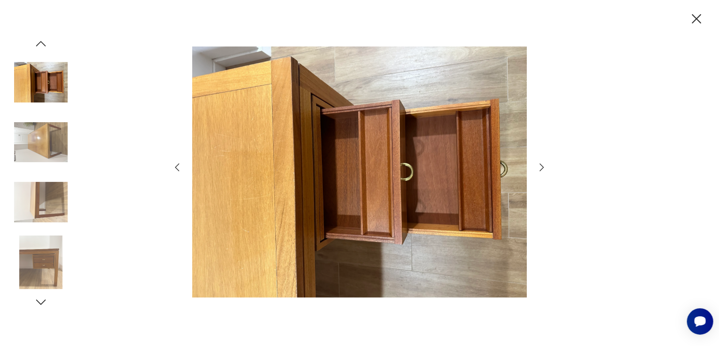
click at [543, 166] on icon "button" at bounding box center [541, 167] width 11 height 11
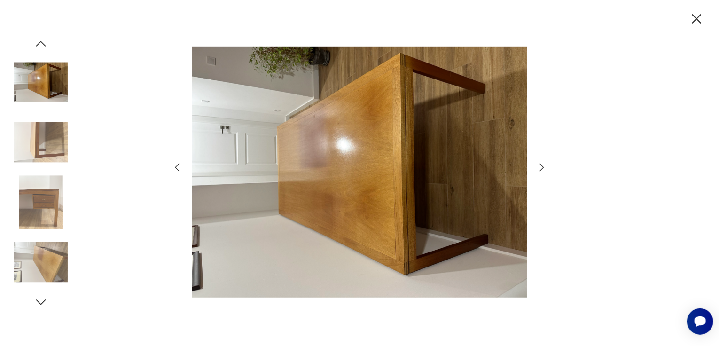
click at [543, 166] on icon "button" at bounding box center [541, 167] width 11 height 11
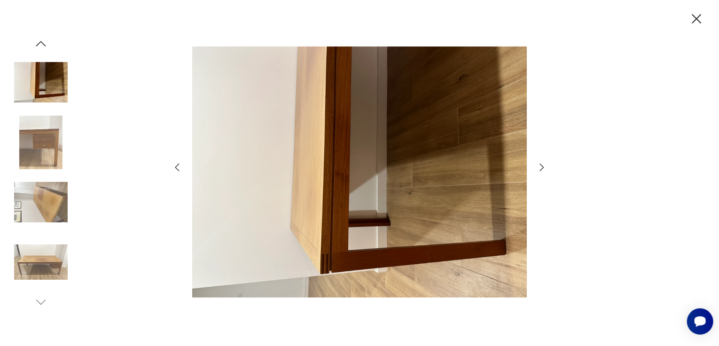
click at [543, 166] on icon "button" at bounding box center [541, 167] width 11 height 11
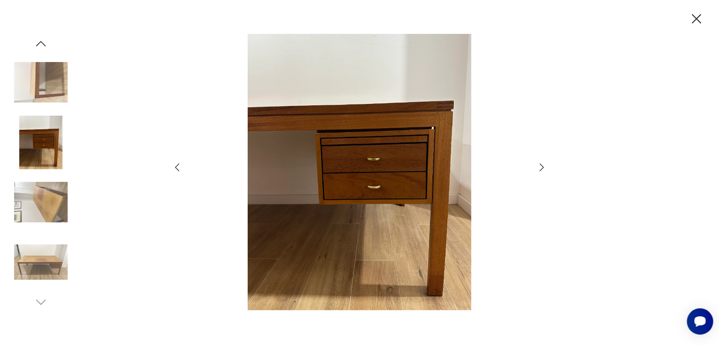
click at [543, 166] on icon "button" at bounding box center [541, 167] width 11 height 11
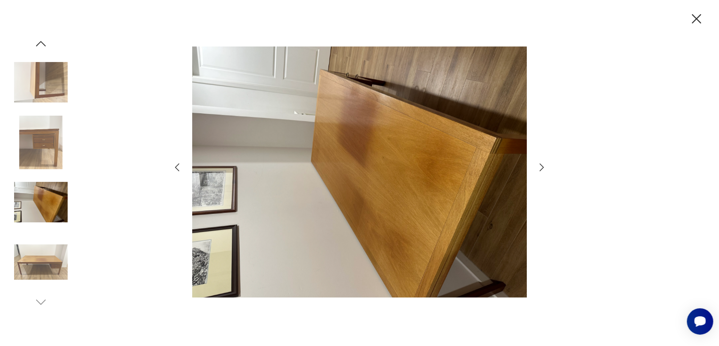
click at [543, 166] on icon "button" at bounding box center [541, 167] width 11 height 11
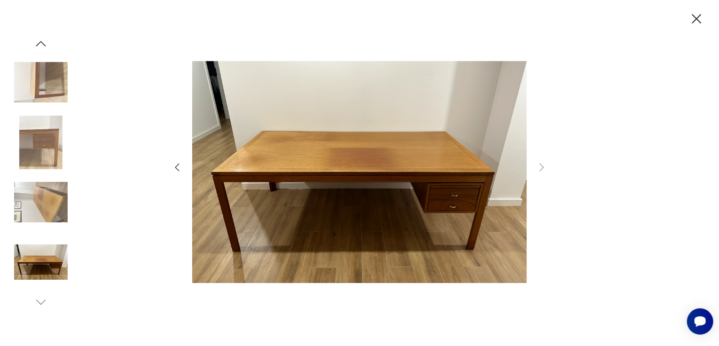
click at [177, 165] on icon "button" at bounding box center [177, 168] width 4 height 8
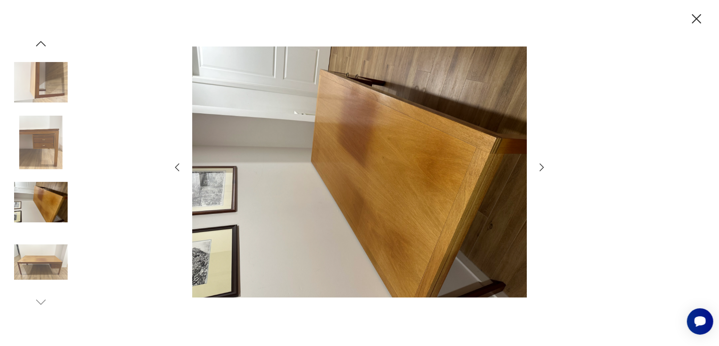
click at [177, 165] on icon "button" at bounding box center [177, 168] width 4 height 8
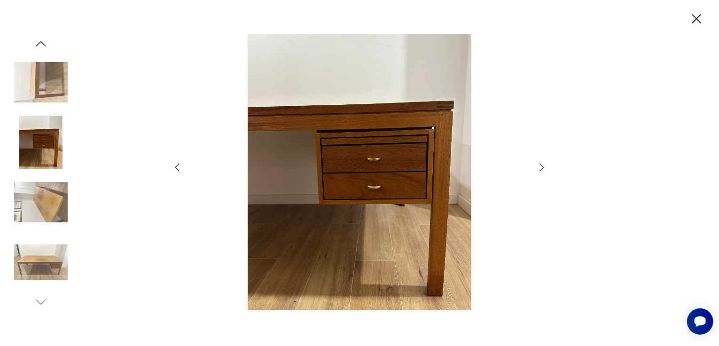
click at [177, 165] on icon "button" at bounding box center [177, 168] width 4 height 8
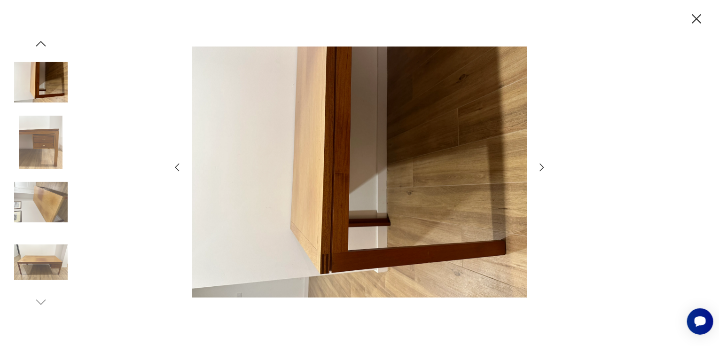
click at [177, 165] on icon "button" at bounding box center [177, 168] width 4 height 8
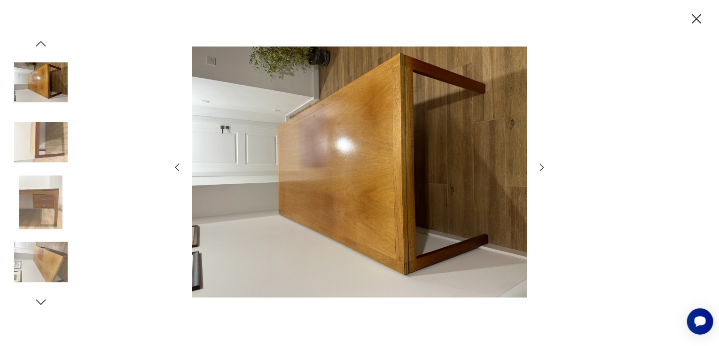
click at [177, 165] on icon "button" at bounding box center [177, 168] width 4 height 8
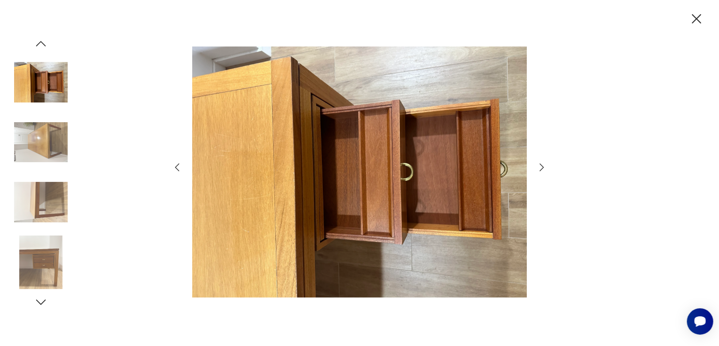
click at [177, 165] on icon "button" at bounding box center [177, 168] width 4 height 8
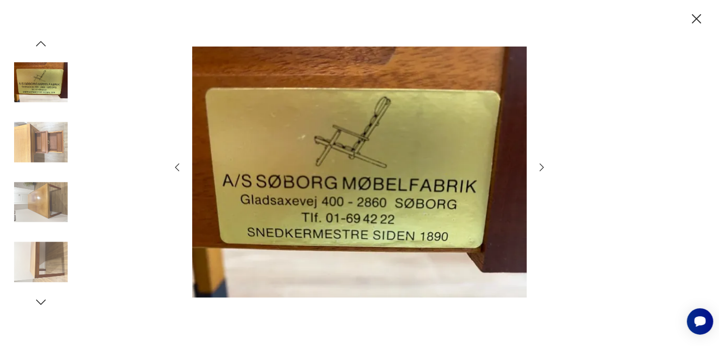
click at [177, 165] on icon "button" at bounding box center [177, 168] width 4 height 8
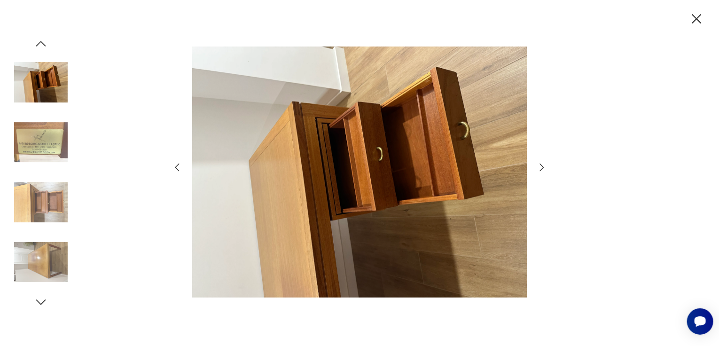
click at [177, 165] on icon "button" at bounding box center [177, 168] width 4 height 8
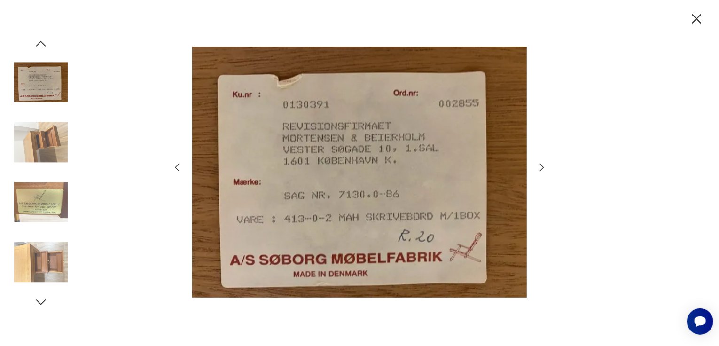
click at [177, 165] on icon "button" at bounding box center [177, 168] width 4 height 8
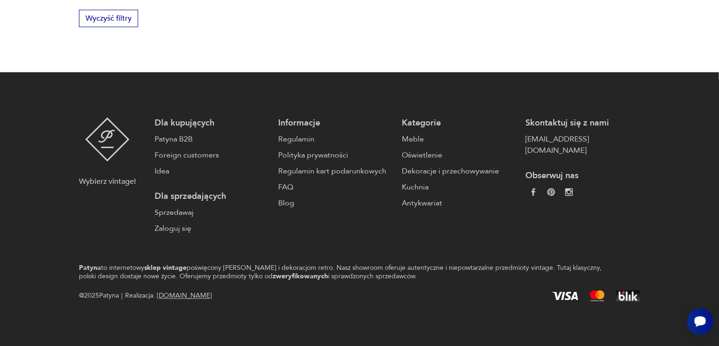
scroll to position [652, 0]
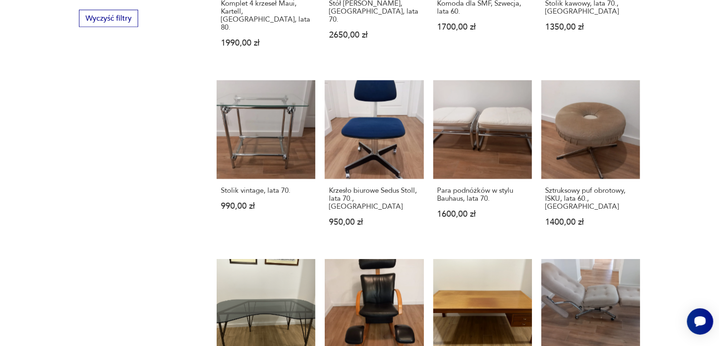
click at [73, 61] on section "Filtruj produkty Meble (86) Dekoracje (3) Pozostałe (1) Cena MIN MAX OK Promocj…" at bounding box center [359, 100] width 719 height 836
drag, startPoint x: 73, startPoint y: 61, endPoint x: 50, endPoint y: 107, distance: 51.5
click at [50, 107] on section "Filtruj produkty Meble (86) Dekoracje (3) Pozostałe (1) Cena MIN MAX OK Promocj…" at bounding box center [359, 100] width 719 height 836
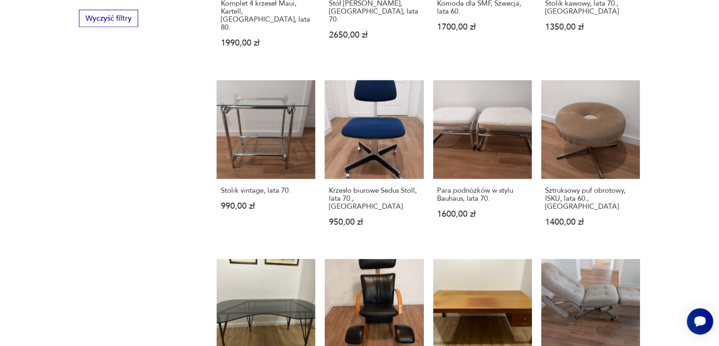
click at [103, 171] on div "Filtruj produkty Meble (86) Dekoracje (3) Pozostałe (1) Cena MIN MAX OK Promocj…" at bounding box center [136, 80] width 115 height 786
click at [665, 245] on section "Filtruj produkty Meble (86) Dekoracje (3) Pozostałe (1) Cena MIN MAX OK Promocj…" at bounding box center [359, 100] width 719 height 836
drag, startPoint x: 665, startPoint y: 245, endPoint x: 659, endPoint y: 55, distance: 190.4
click at [659, 55] on section "Filtruj produkty Meble (86) Dekoracje (3) Pozostałe (1) Cena MIN MAX OK Promocj…" at bounding box center [359, 100] width 719 height 836
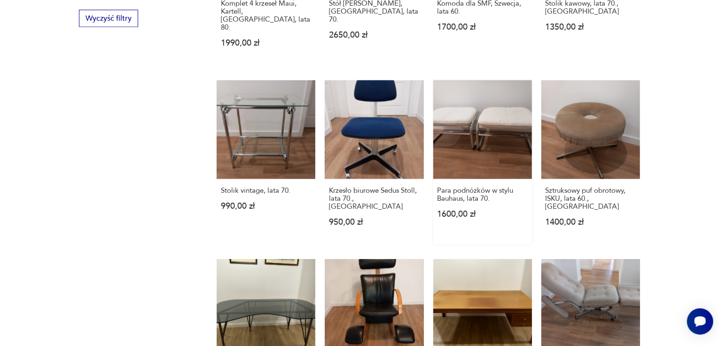
click at [477, 119] on link "Para podnóżków w stylu Bauhaus, lata 70. 1600,00 zł" at bounding box center [482, 162] width 99 height 164
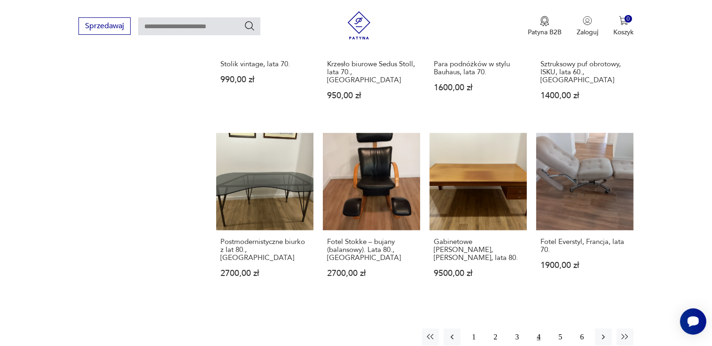
scroll to position [776, 0]
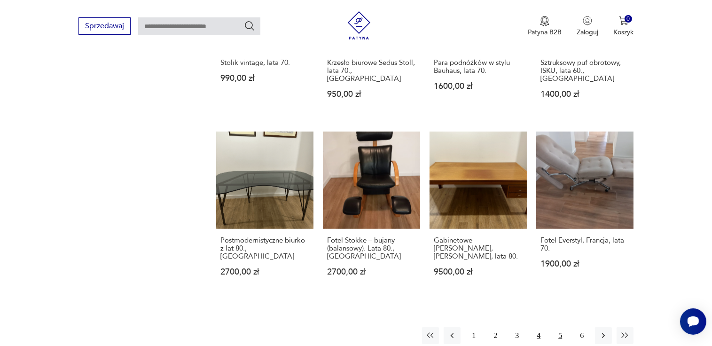
click at [560, 327] on button "5" at bounding box center [560, 335] width 17 height 17
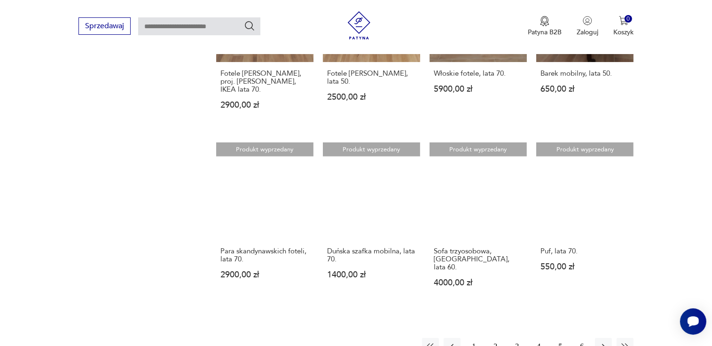
scroll to position [795, 0]
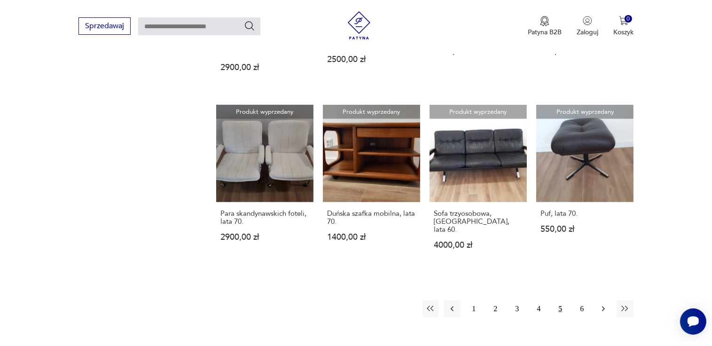
click at [604, 304] on icon "button" at bounding box center [603, 308] width 9 height 9
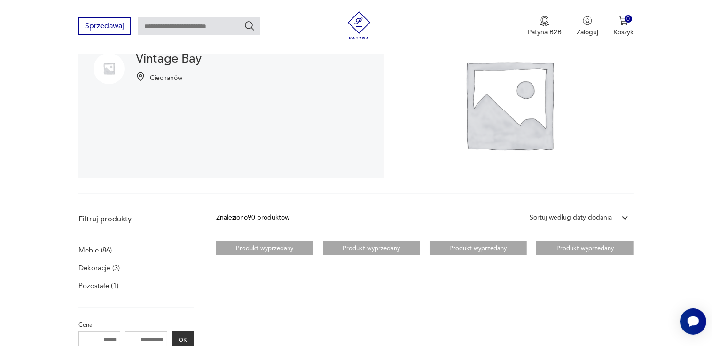
scroll to position [118, 0]
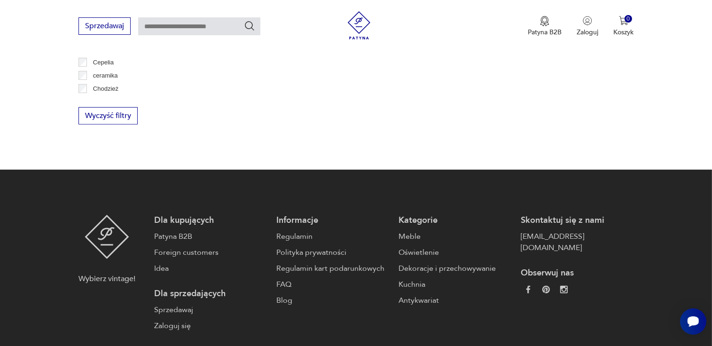
scroll to position [957, 0]
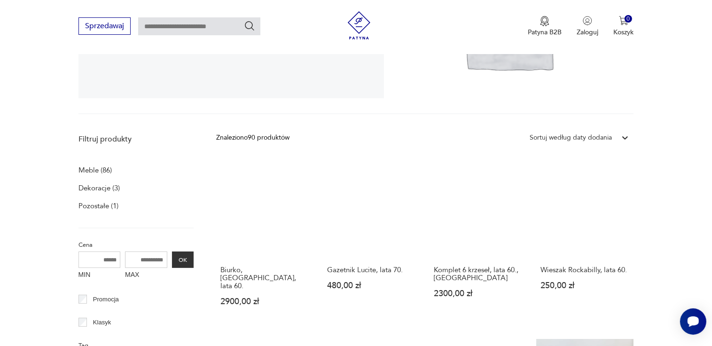
scroll to position [194, 0]
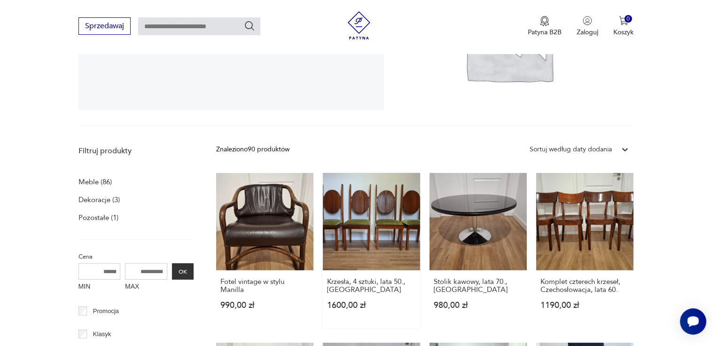
click at [352, 198] on link "Krzesła, 4 sztuki, lata 50., [GEOGRAPHIC_DATA] 1600,00 zł" at bounding box center [371, 250] width 97 height 155
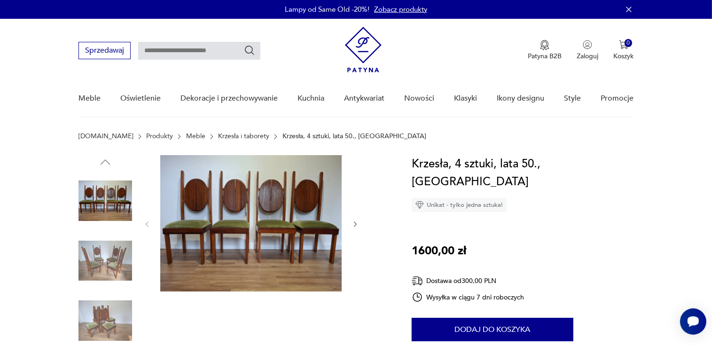
click at [356, 225] on icon "button" at bounding box center [355, 224] width 8 height 8
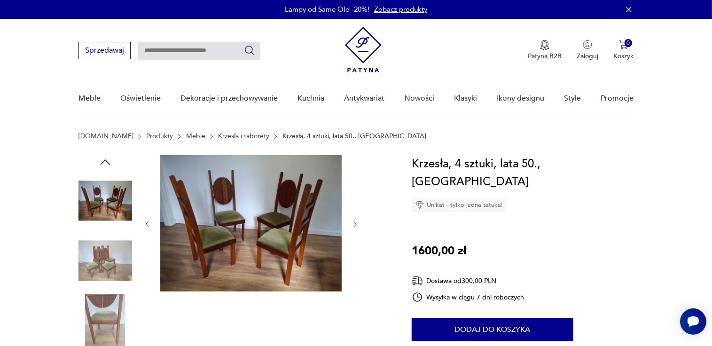
click at [356, 225] on icon "button" at bounding box center [355, 224] width 8 height 8
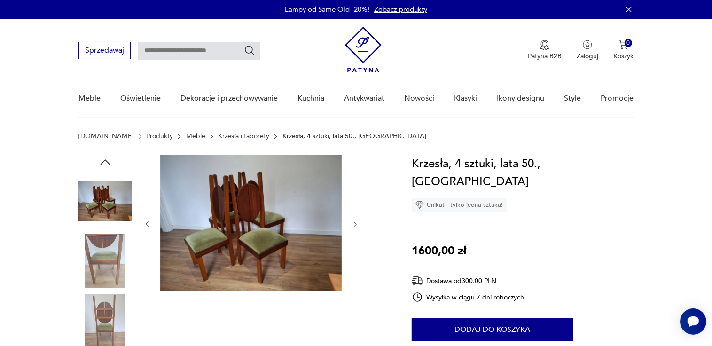
click at [356, 225] on icon "button" at bounding box center [355, 224] width 8 height 8
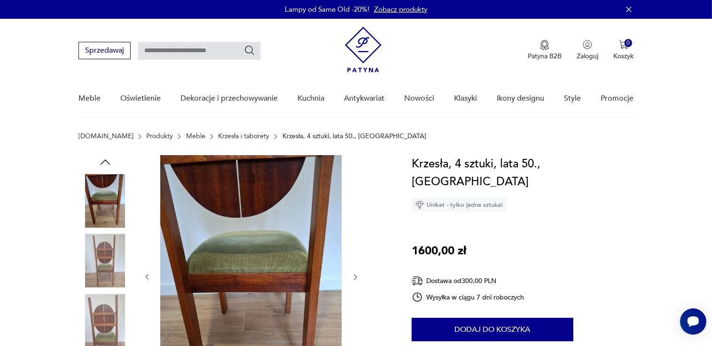
click at [356, 225] on div at bounding box center [251, 277] width 216 height 244
click at [247, 231] on img at bounding box center [250, 276] width 181 height 242
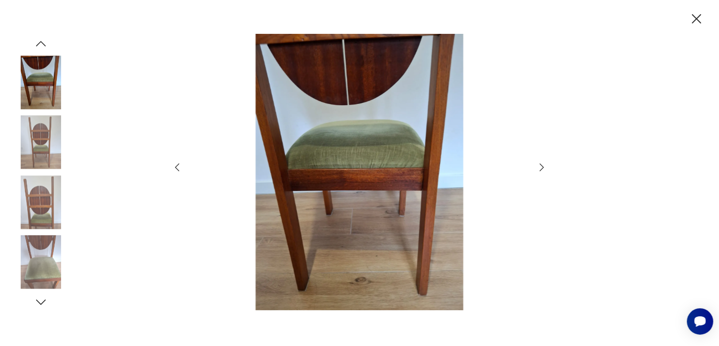
click at [543, 169] on icon "button" at bounding box center [541, 167] width 11 height 11
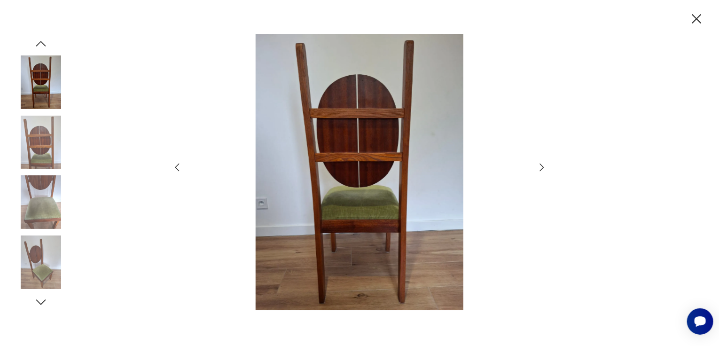
click at [543, 169] on icon "button" at bounding box center [541, 167] width 11 height 11
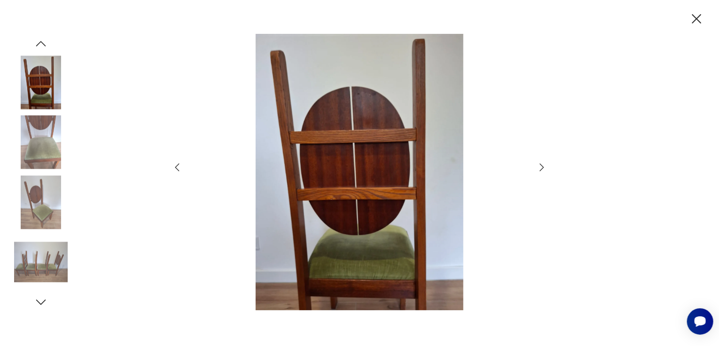
click at [543, 169] on icon "button" at bounding box center [541, 167] width 11 height 11
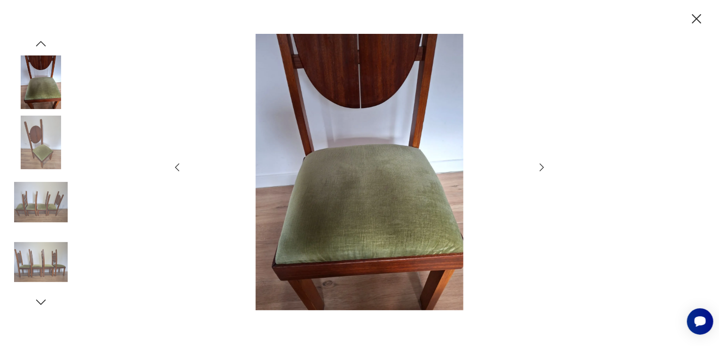
click at [543, 169] on icon "button" at bounding box center [541, 167] width 11 height 11
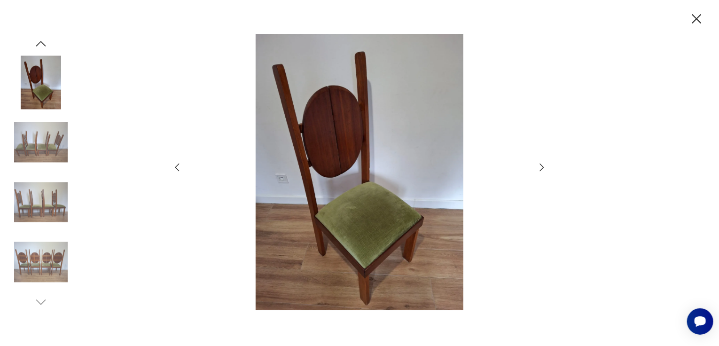
click at [543, 169] on icon "button" at bounding box center [541, 167] width 11 height 11
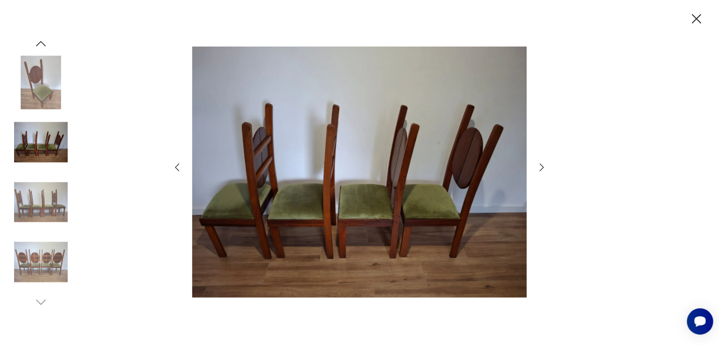
click at [543, 169] on icon "button" at bounding box center [541, 167] width 11 height 11
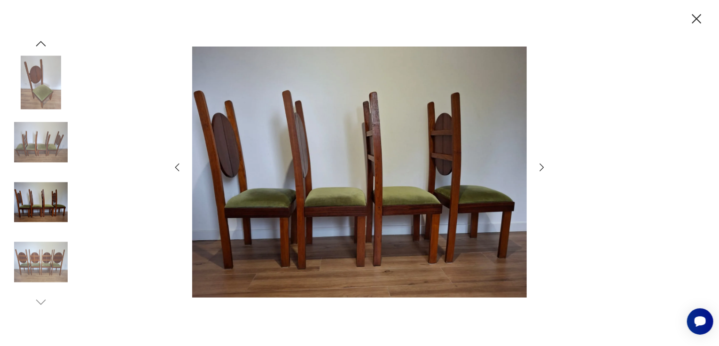
click at [543, 169] on icon "button" at bounding box center [541, 167] width 11 height 11
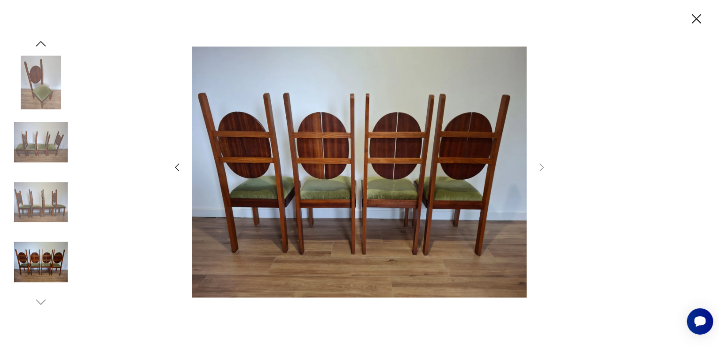
click at [179, 166] on icon "button" at bounding box center [176, 167] width 11 height 11
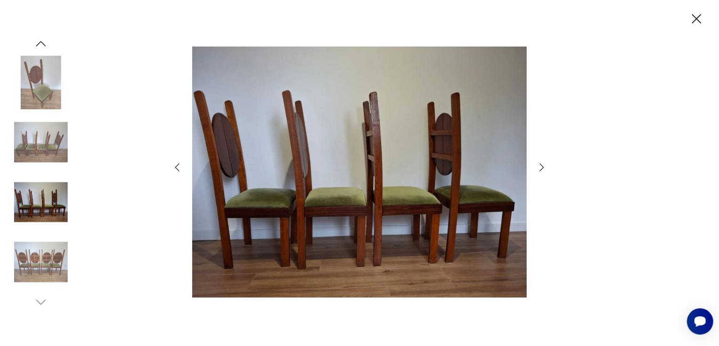
click at [179, 166] on icon "button" at bounding box center [176, 167] width 11 height 11
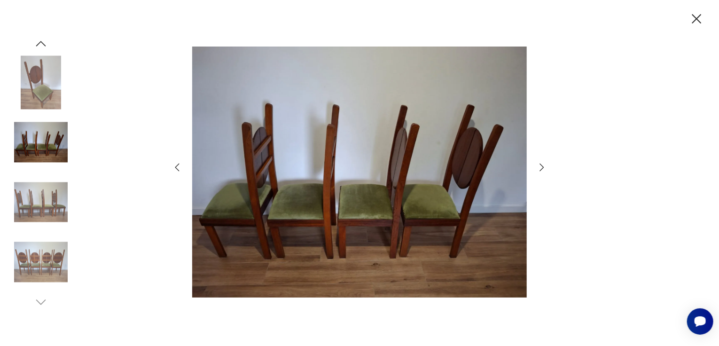
click at [179, 166] on icon "button" at bounding box center [176, 167] width 11 height 11
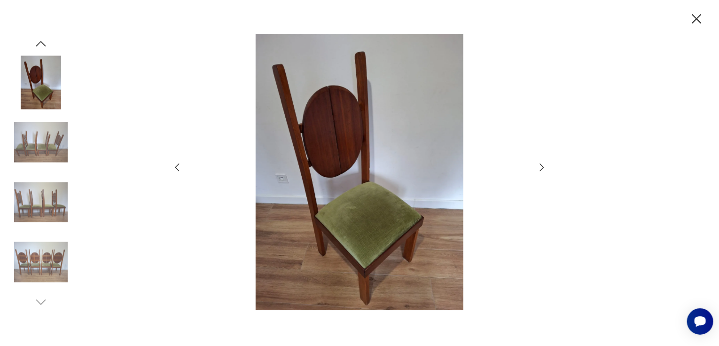
click at [179, 166] on icon "button" at bounding box center [176, 167] width 11 height 11
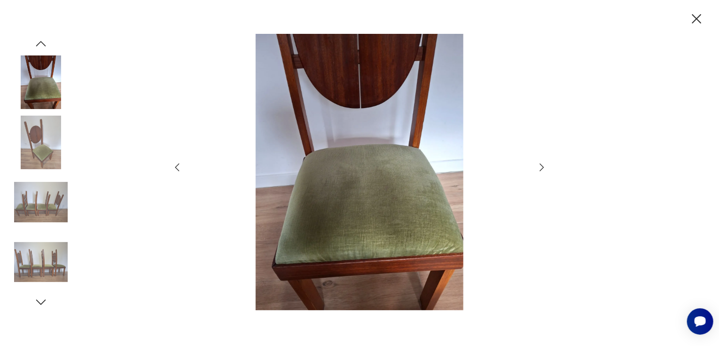
click at [179, 166] on icon "button" at bounding box center [176, 167] width 11 height 11
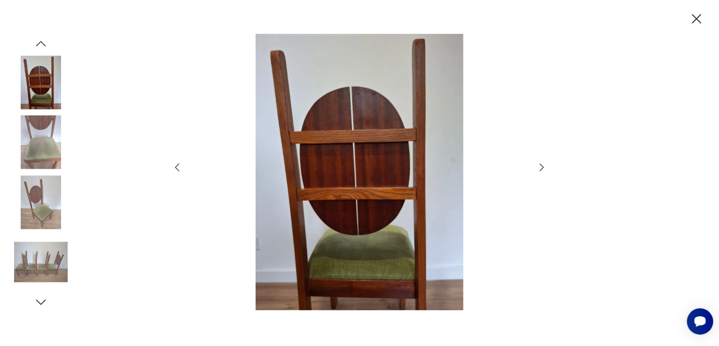
click at [179, 166] on icon "button" at bounding box center [176, 167] width 11 height 11
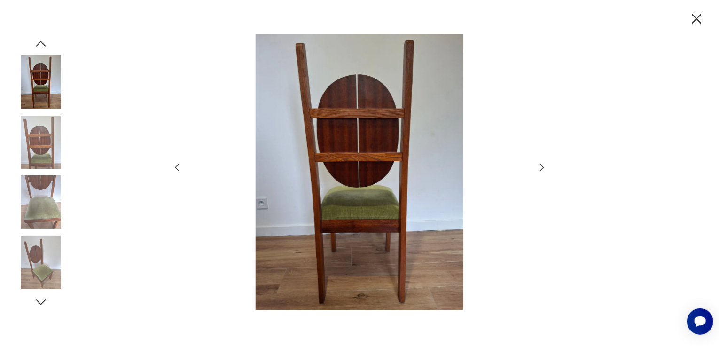
click at [179, 166] on icon "button" at bounding box center [176, 167] width 11 height 11
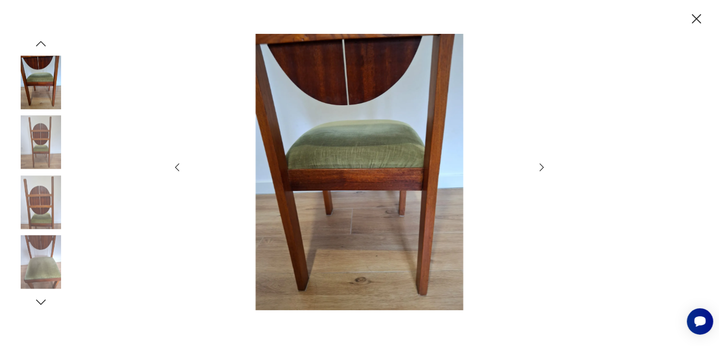
click at [179, 166] on icon "button" at bounding box center [176, 167] width 11 height 11
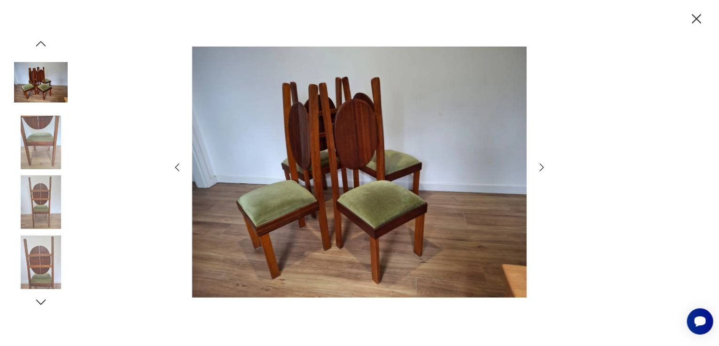
click at [179, 166] on icon "button" at bounding box center [176, 167] width 11 height 11
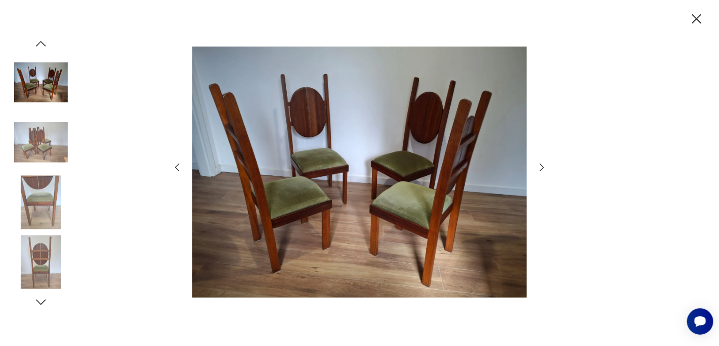
click at [179, 166] on icon "button" at bounding box center [176, 167] width 11 height 11
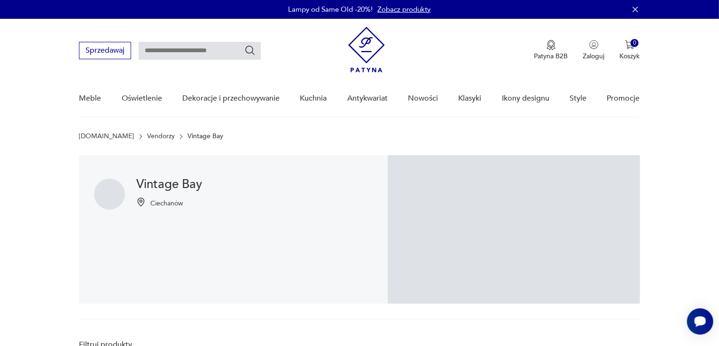
scroll to position [193, 0]
